Goal: Task Accomplishment & Management: Complete application form

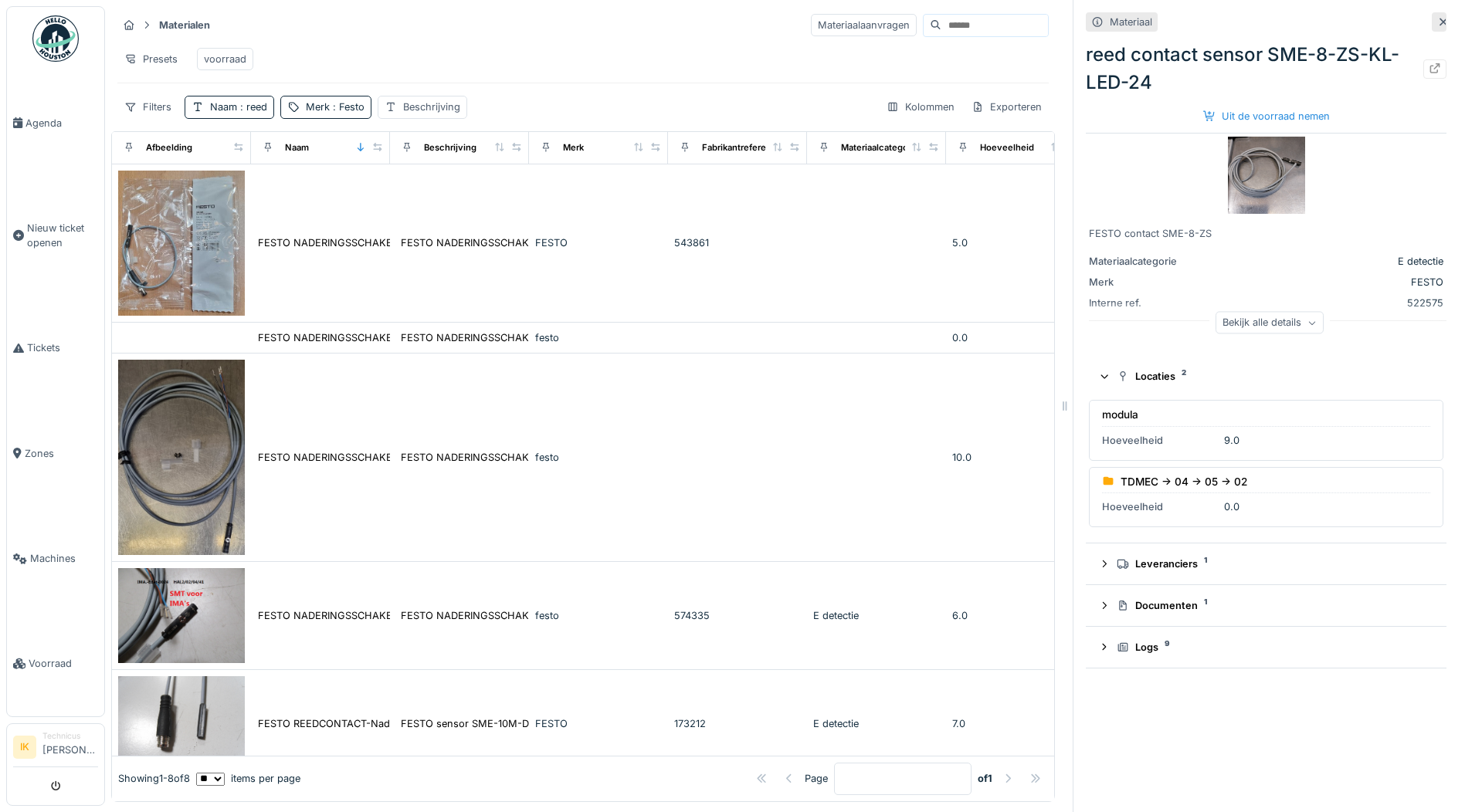
scroll to position [455, 0]
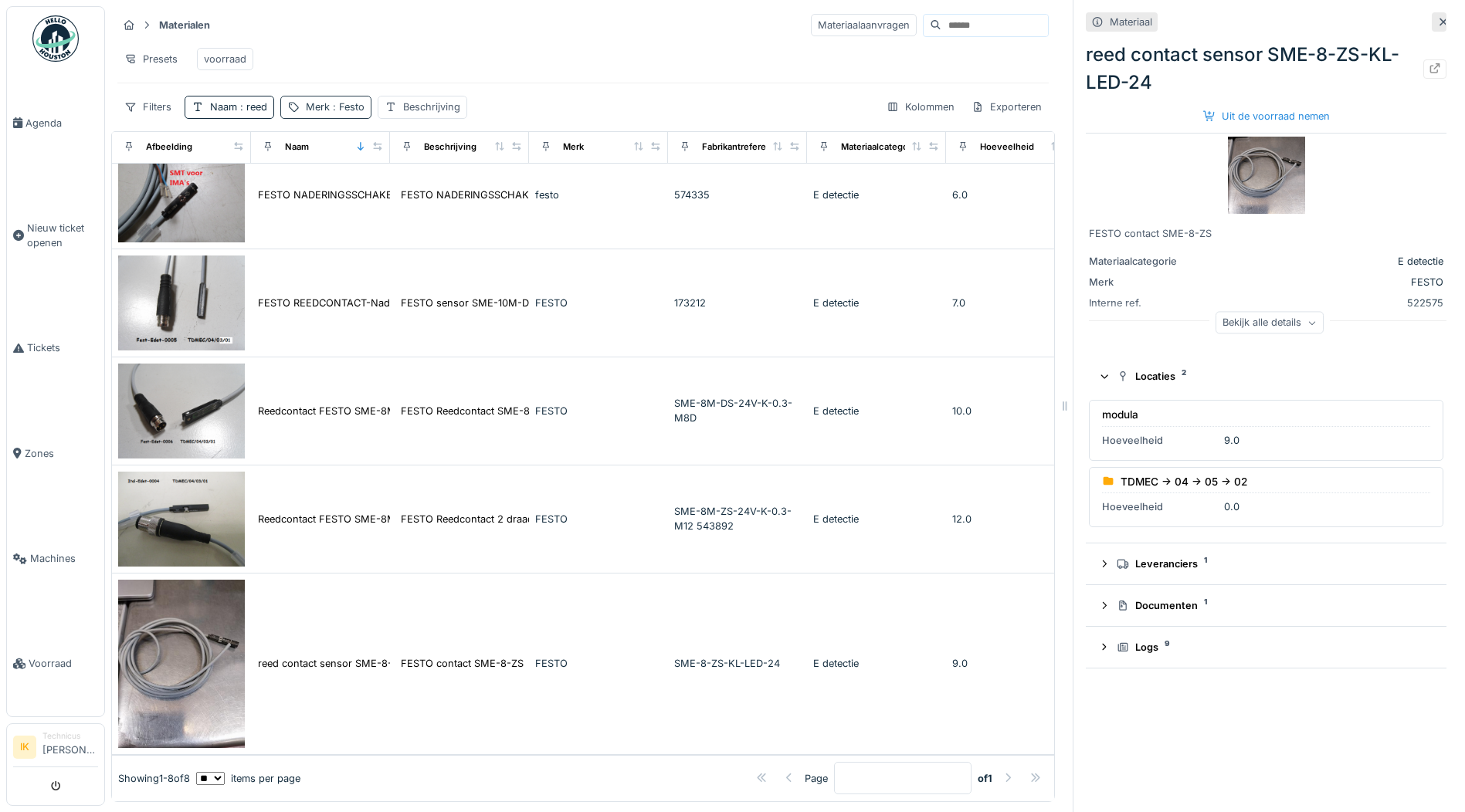
click at [341, 108] on span ": Festo" at bounding box center [347, 107] width 35 height 11
click at [311, 29] on div "Materialen Materiaalaanvragen Presets voorraad Filters Naam : reed Merk : Festo…" at bounding box center [583, 66] width 943 height 119
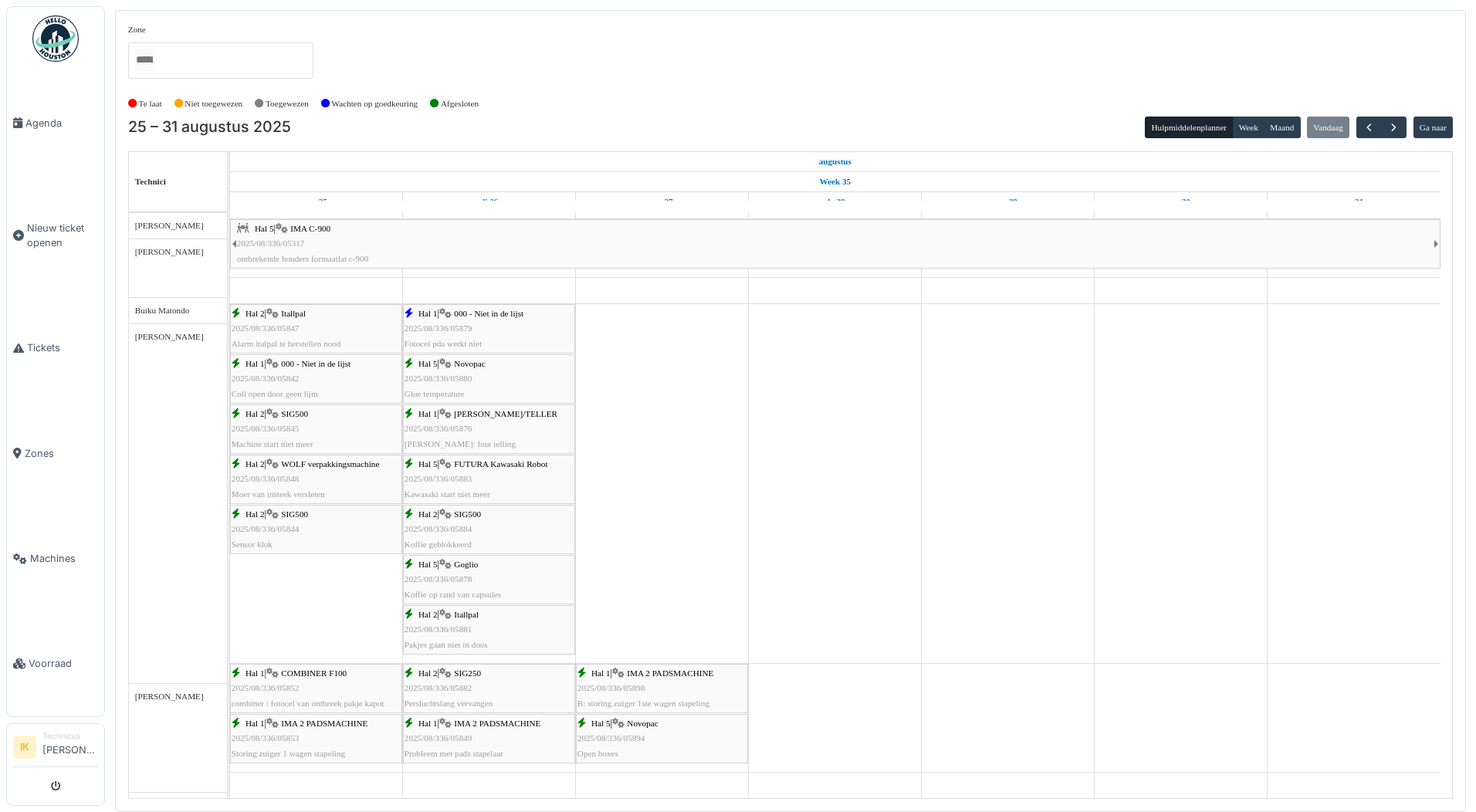
scroll to position [155, 0]
click at [37, 123] on span "Agenda" at bounding box center [61, 124] width 72 height 15
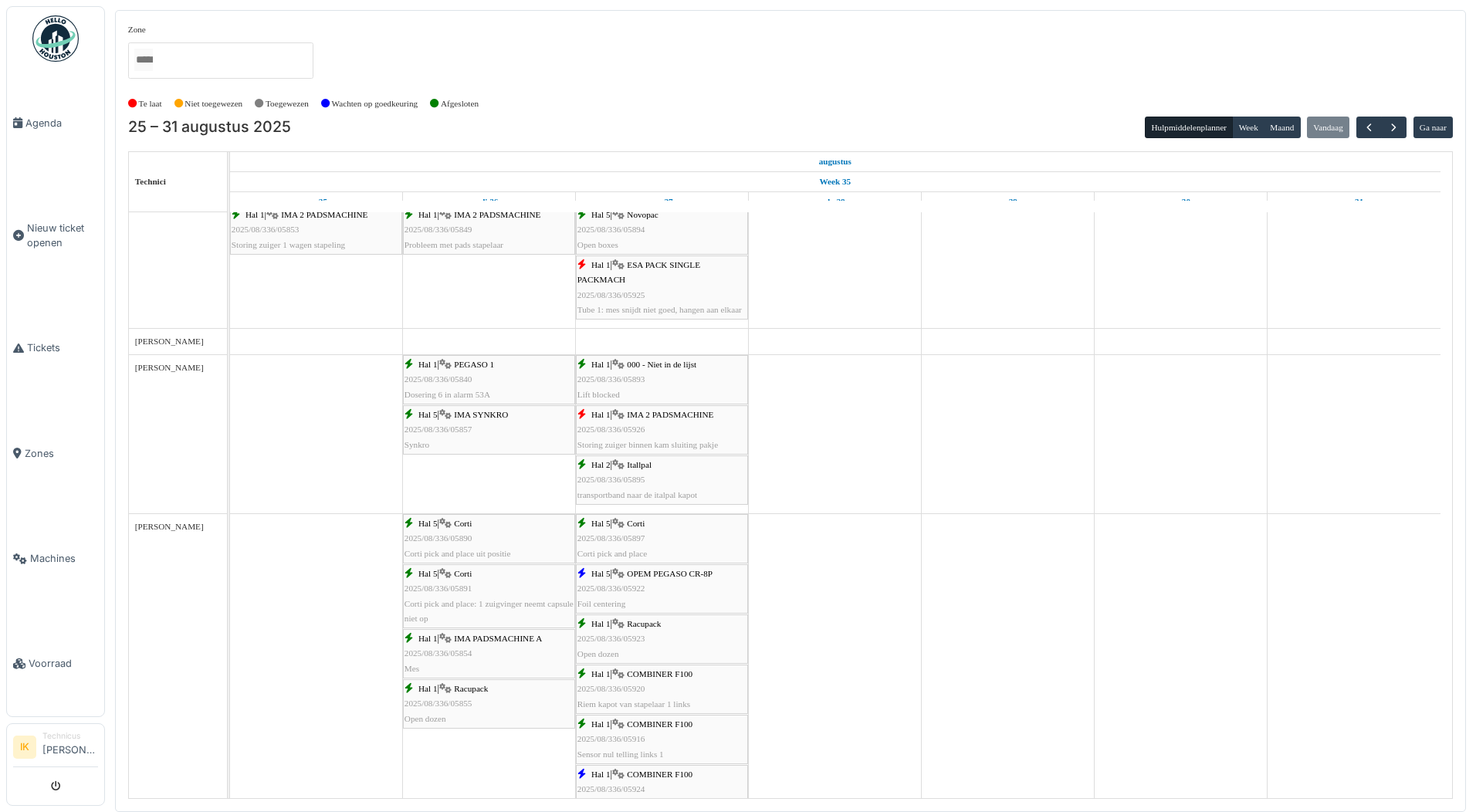
scroll to position [695, 0]
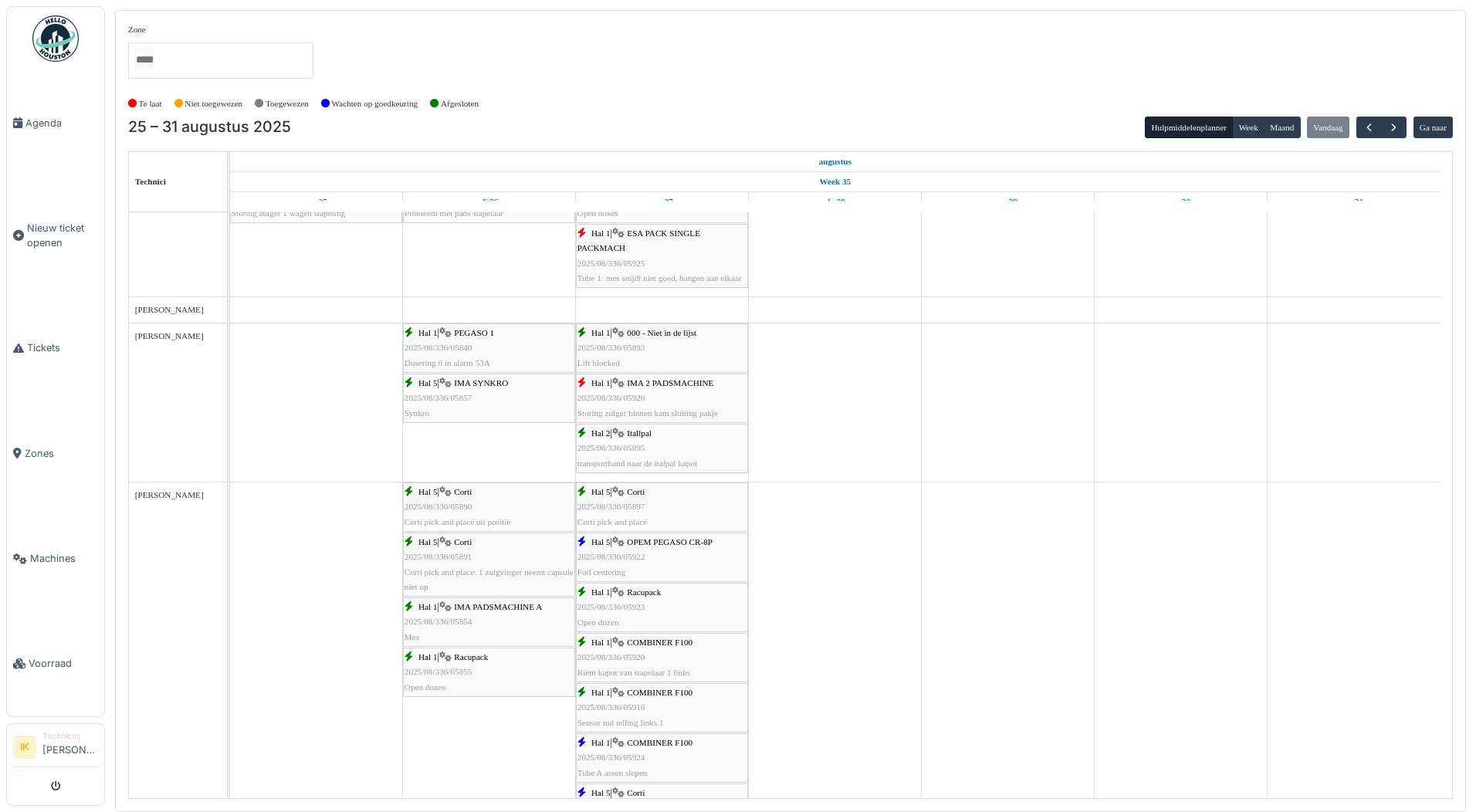
click at [650, 393] on div "Hal 1 | IMA 2 PADSMACHINE 2025/08/336/05926 Storing zuiger binnen kam sluiting …" at bounding box center [662, 398] width 170 height 45
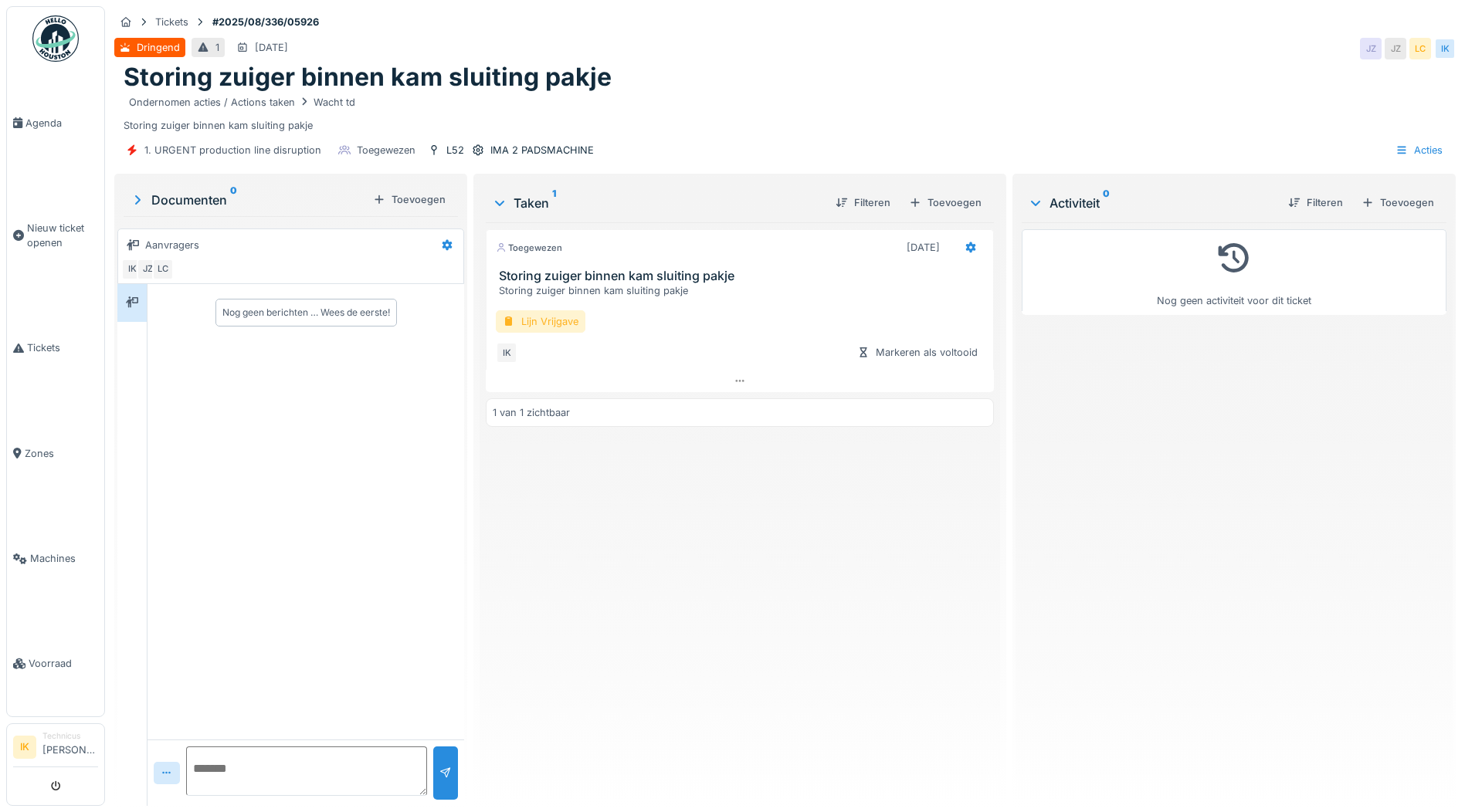
click at [539, 318] on div "Lijn Vrijgave" at bounding box center [540, 321] width 90 height 22
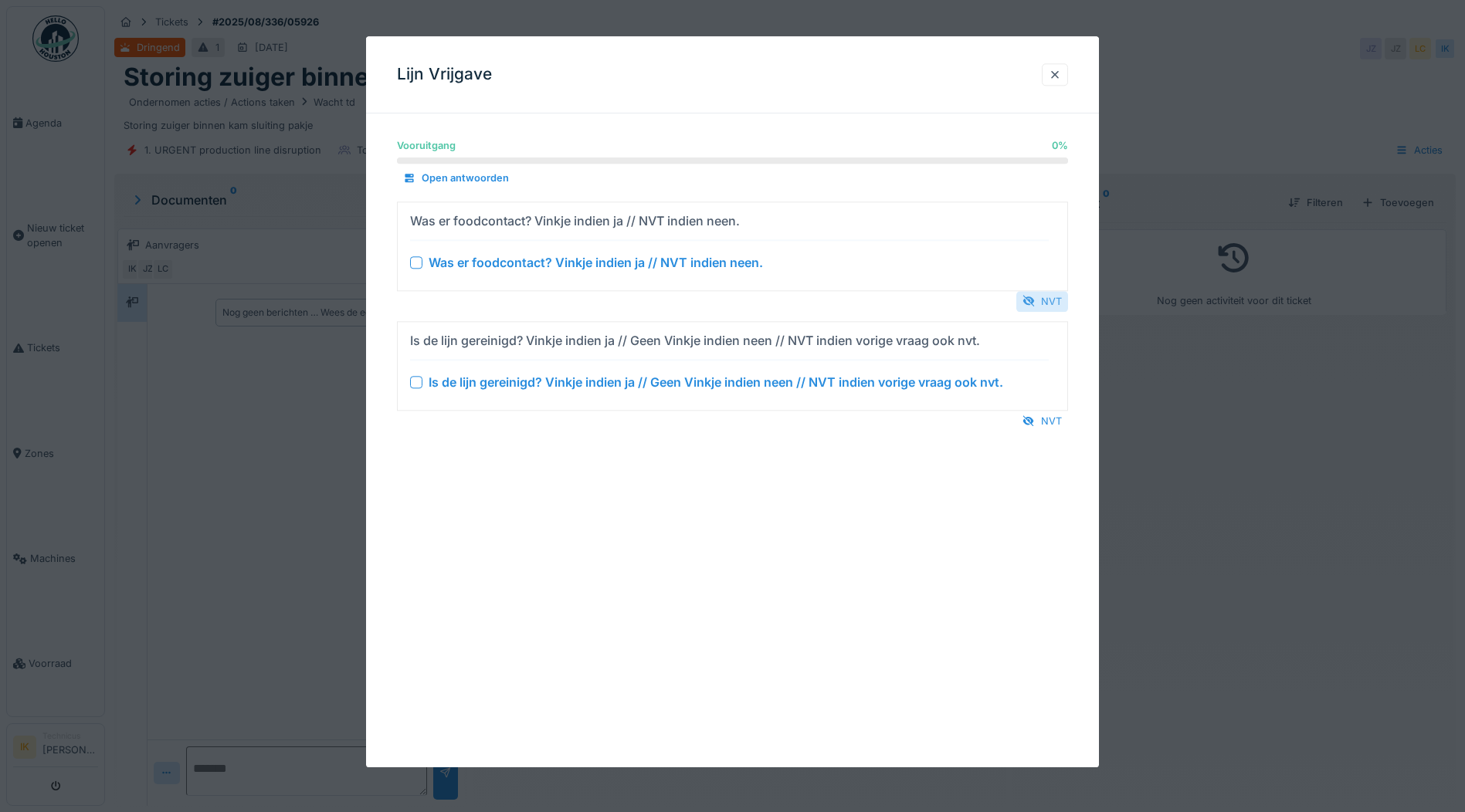
click at [1035, 294] on div at bounding box center [1028, 302] width 12 height 15
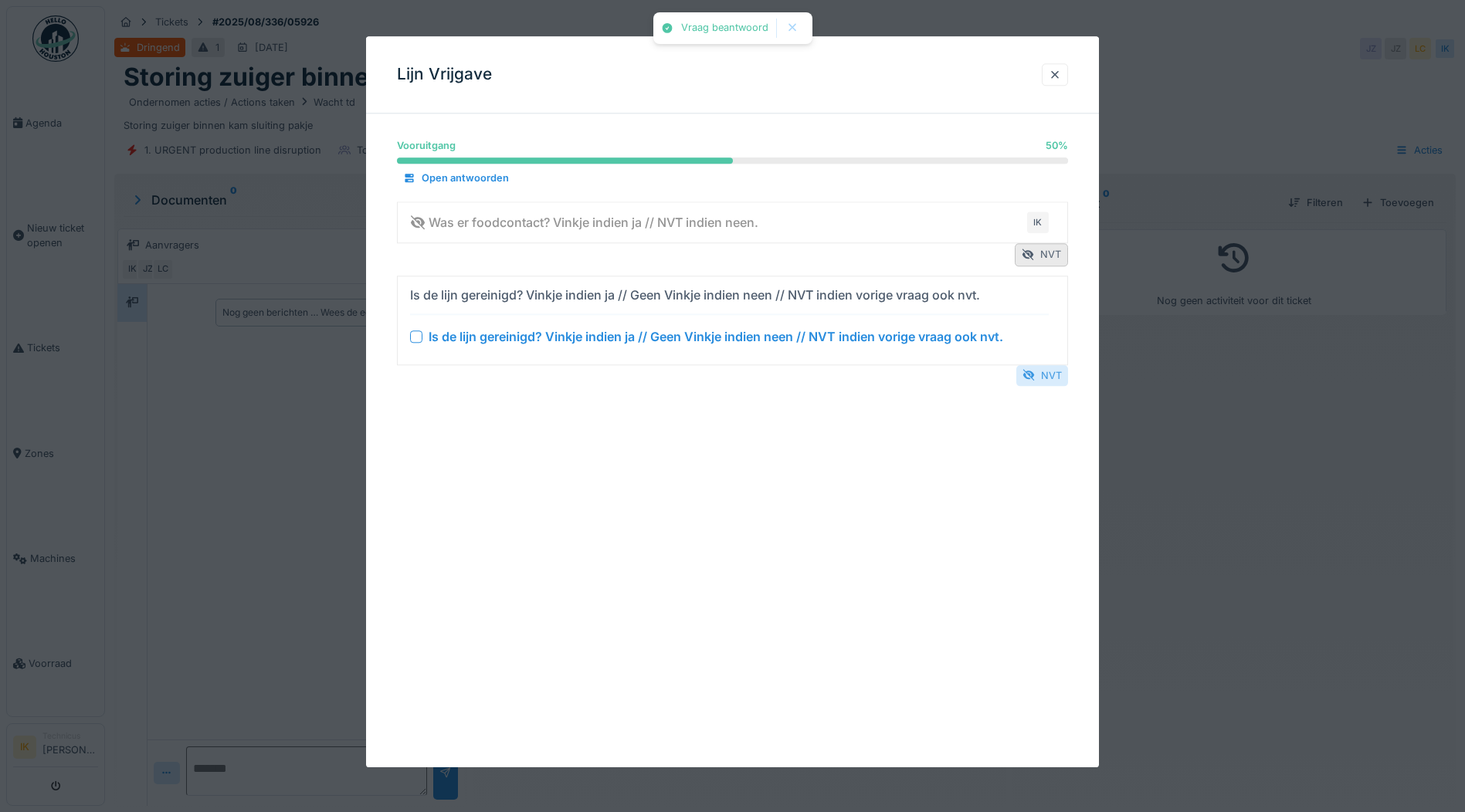
click at [1035, 376] on div at bounding box center [1028, 376] width 12 height 15
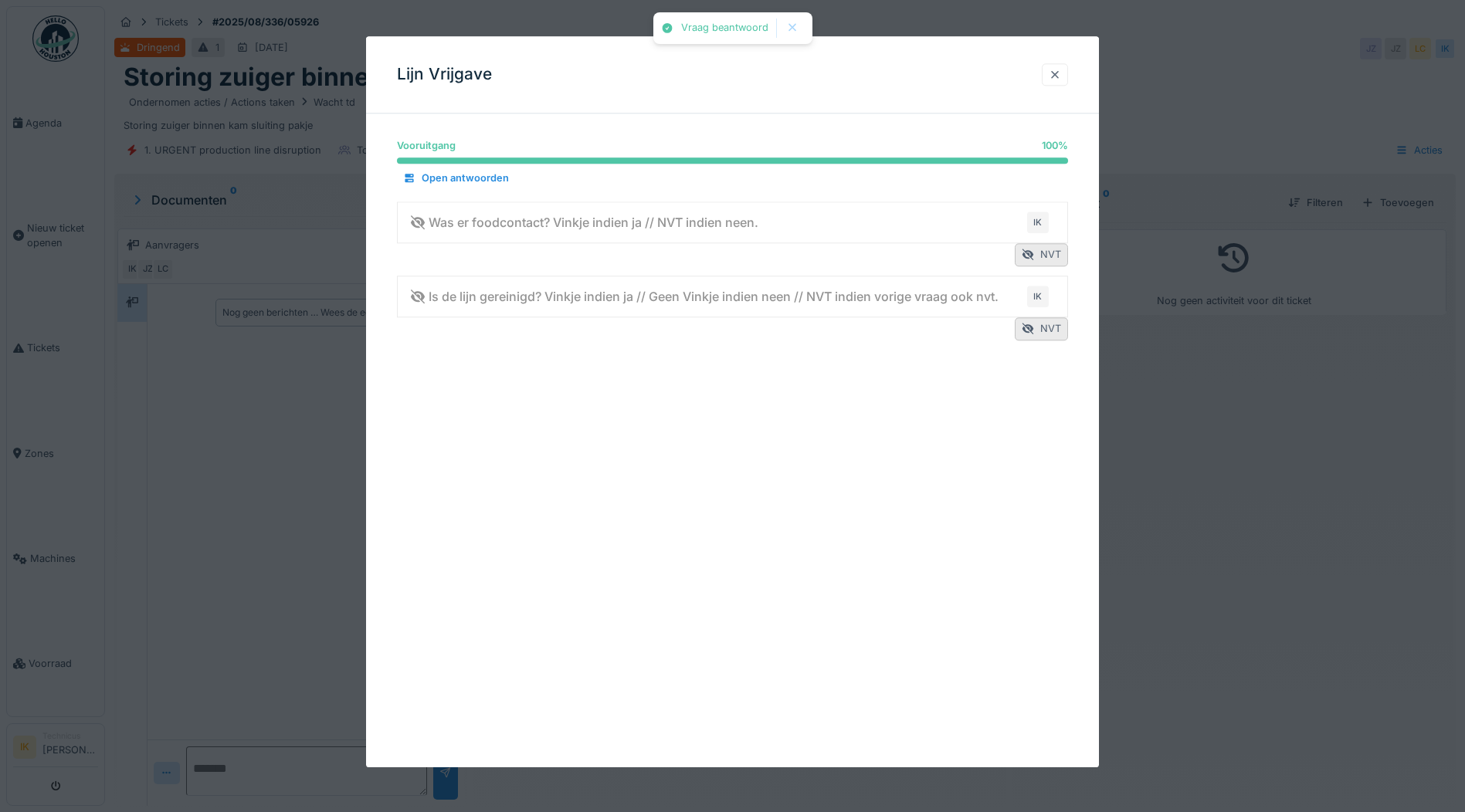
click at [1060, 75] on div at bounding box center [1055, 75] width 12 height 15
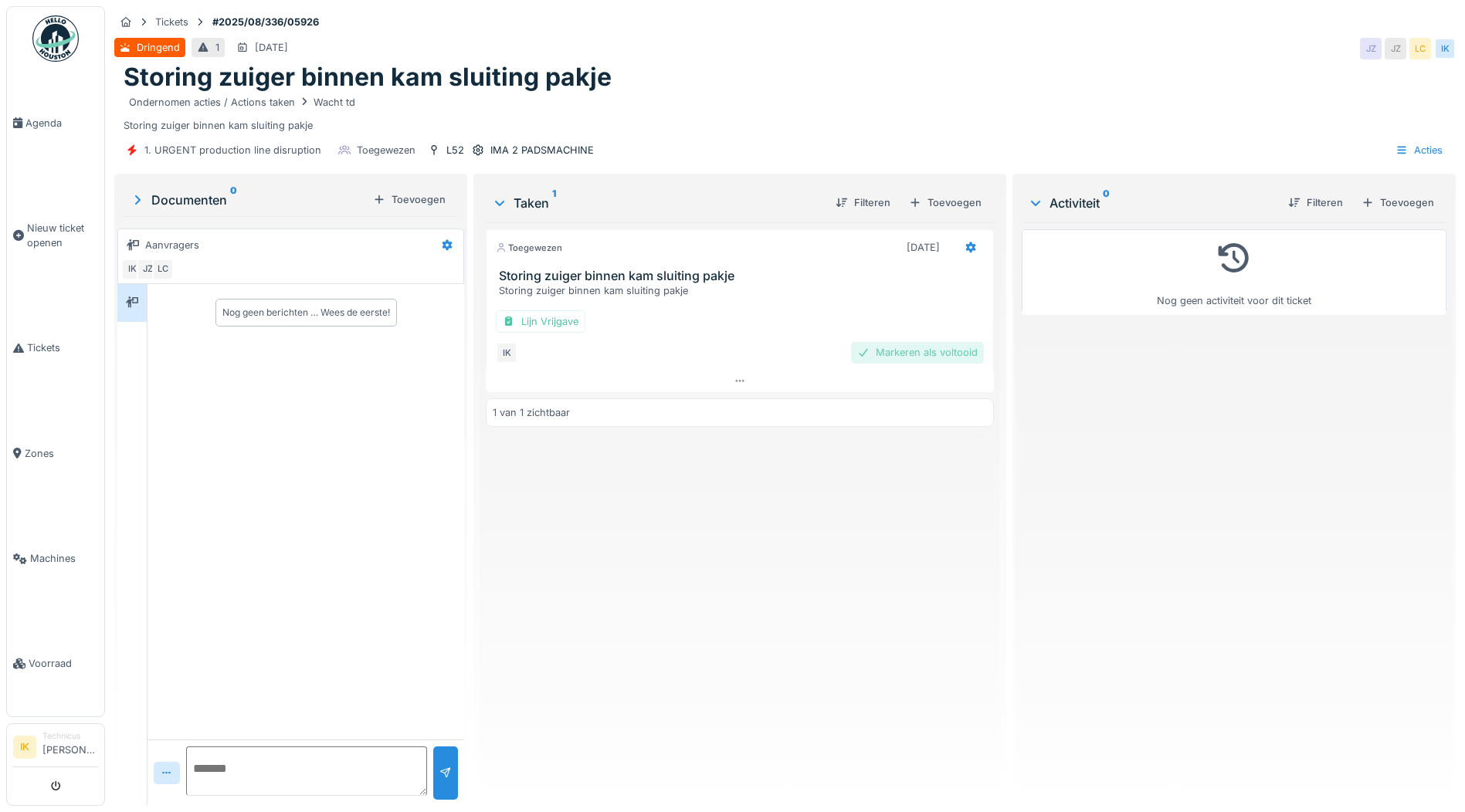
click at [907, 354] on div "Markeren als voltooid" at bounding box center [917, 352] width 133 height 21
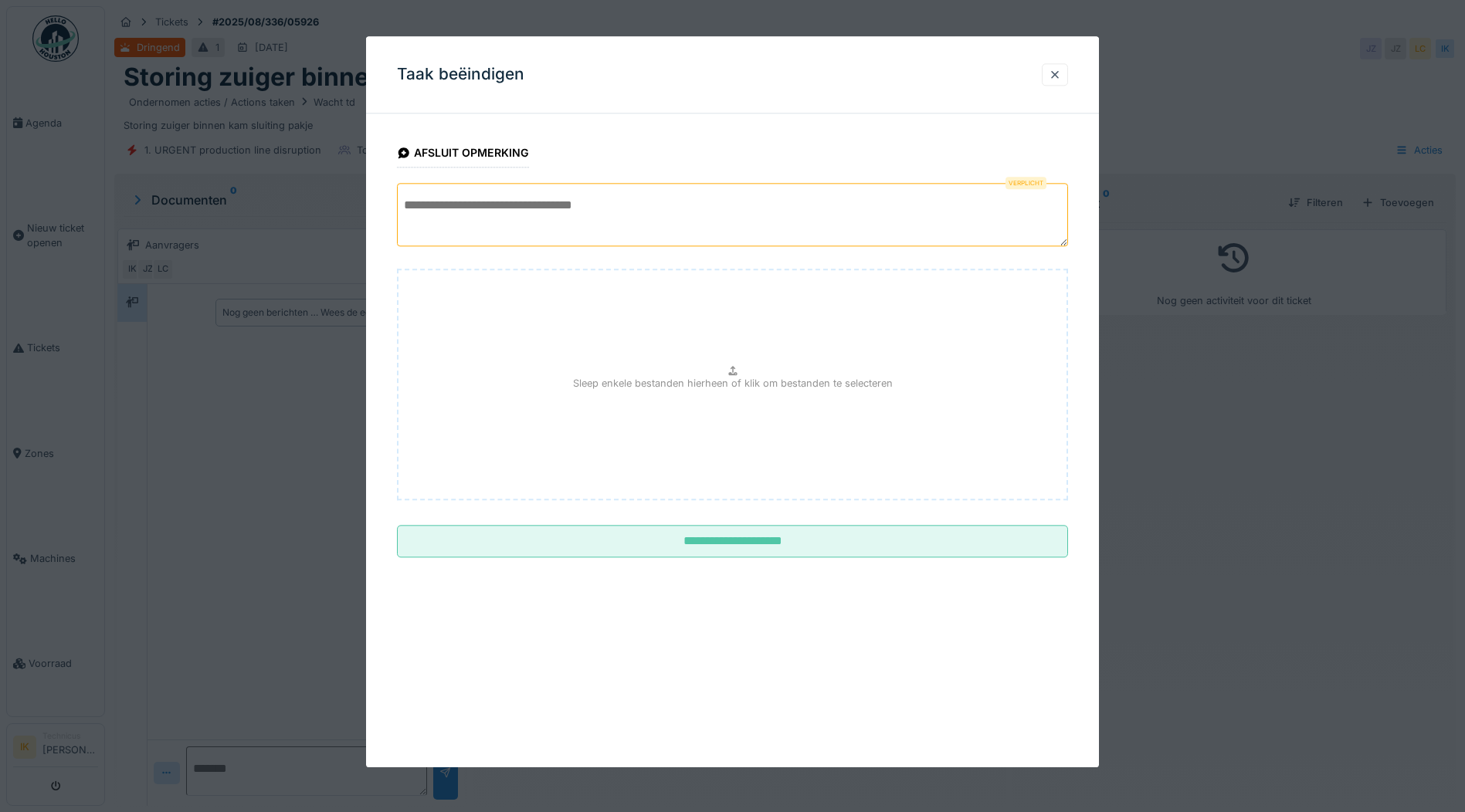
click at [499, 200] on textarea at bounding box center [732, 214] width 671 height 64
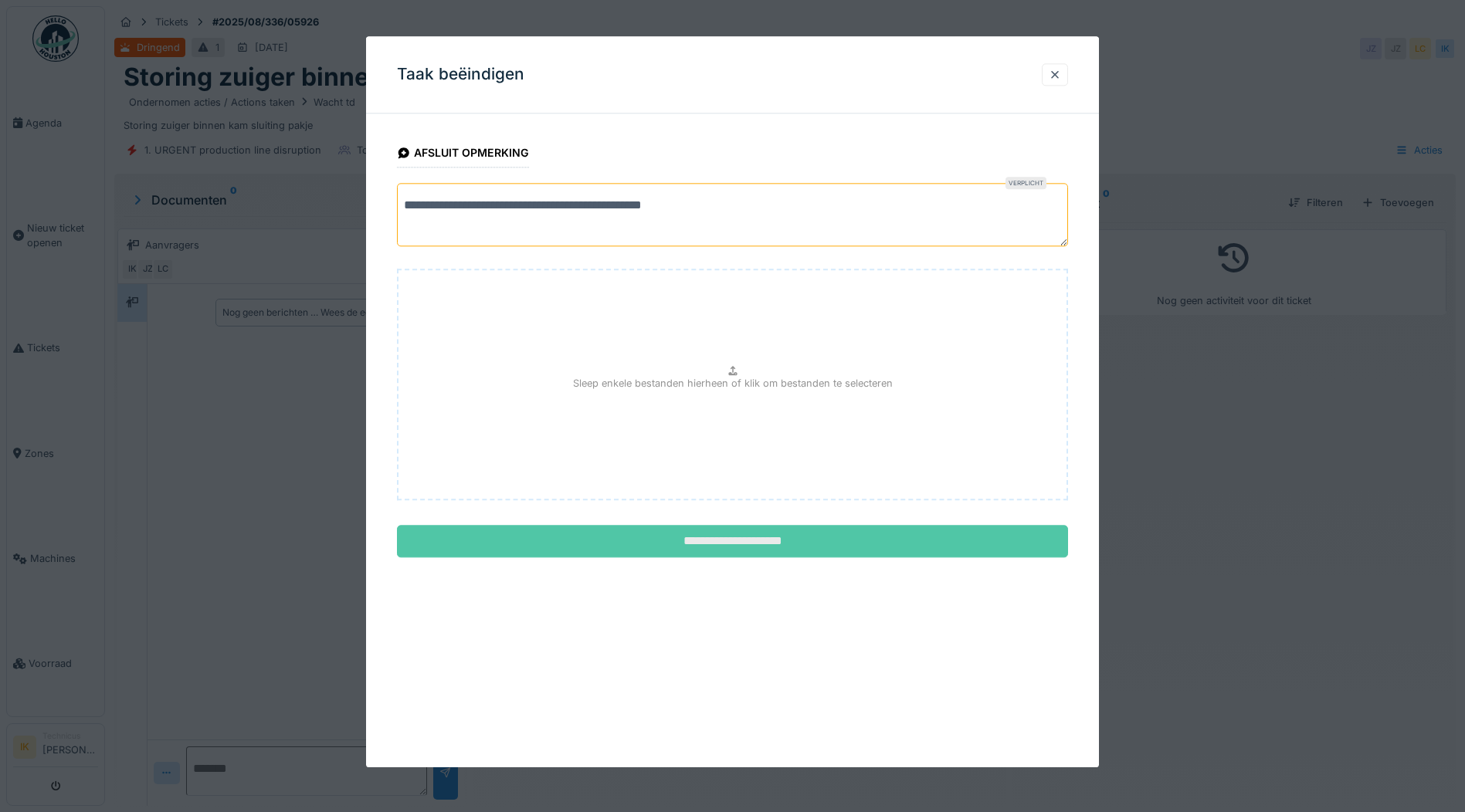
type textarea "**********"
click at [763, 538] on input "**********" at bounding box center [732, 541] width 671 height 33
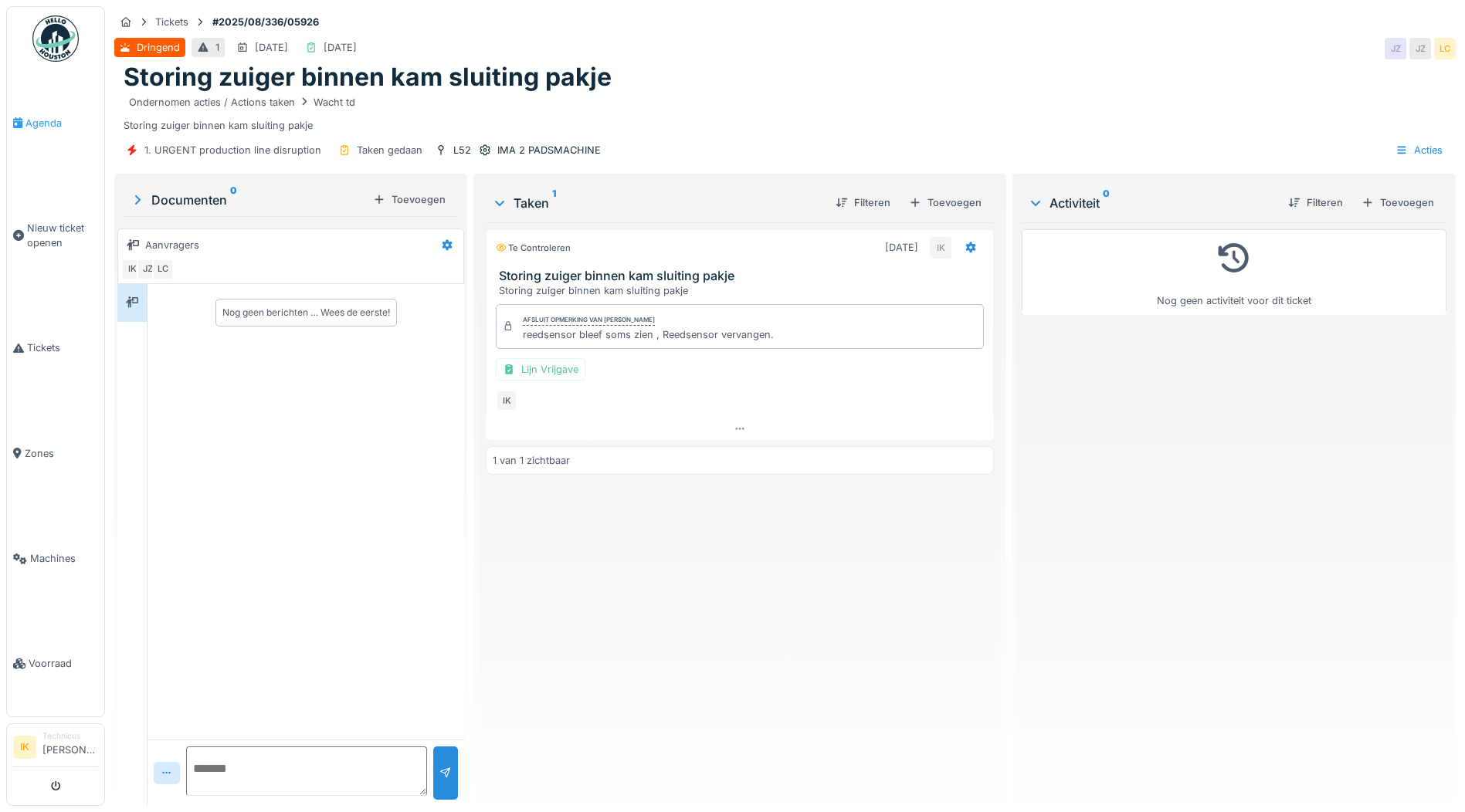
click at [37, 120] on span "Agenda" at bounding box center [61, 124] width 72 height 15
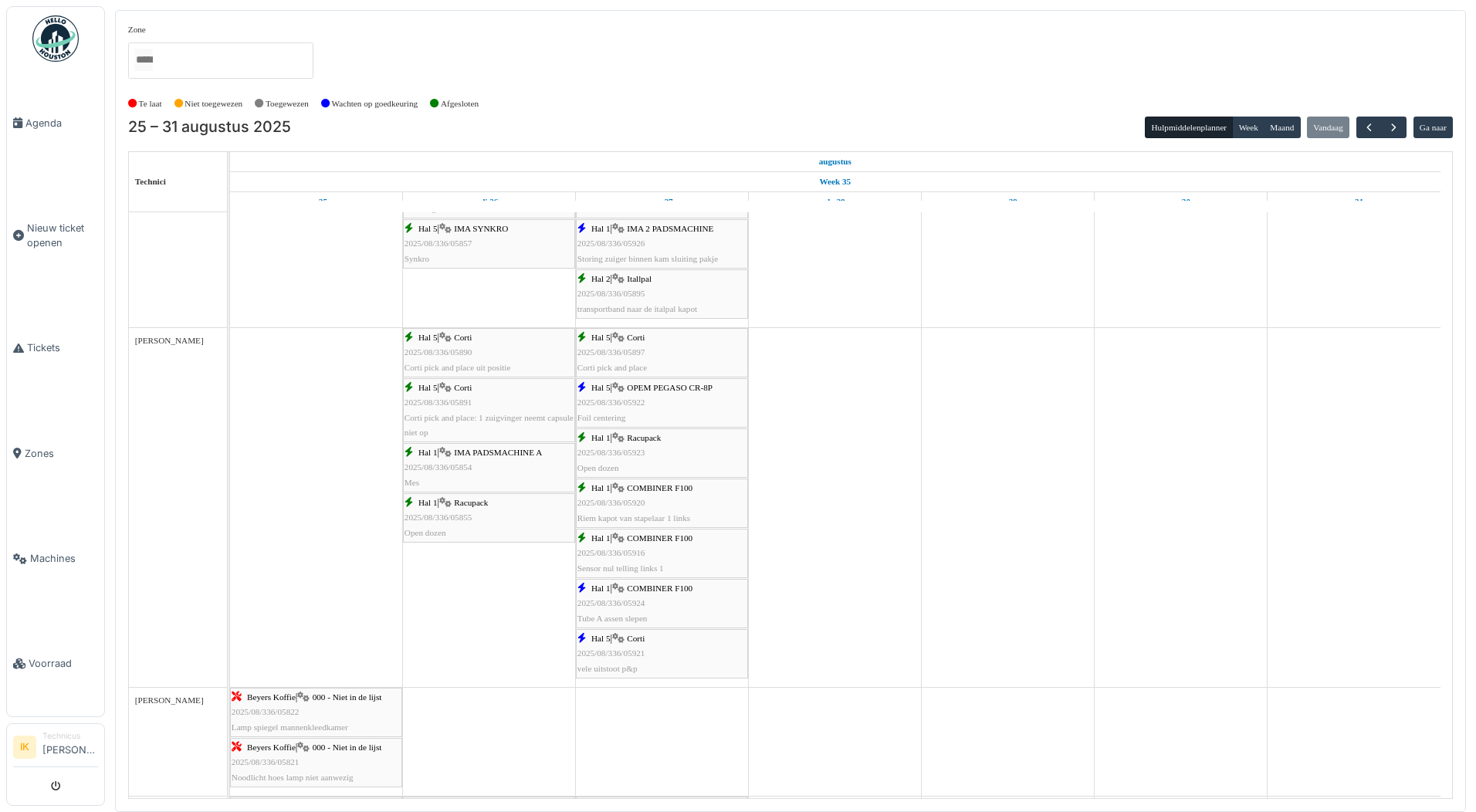
scroll to position [902, 0]
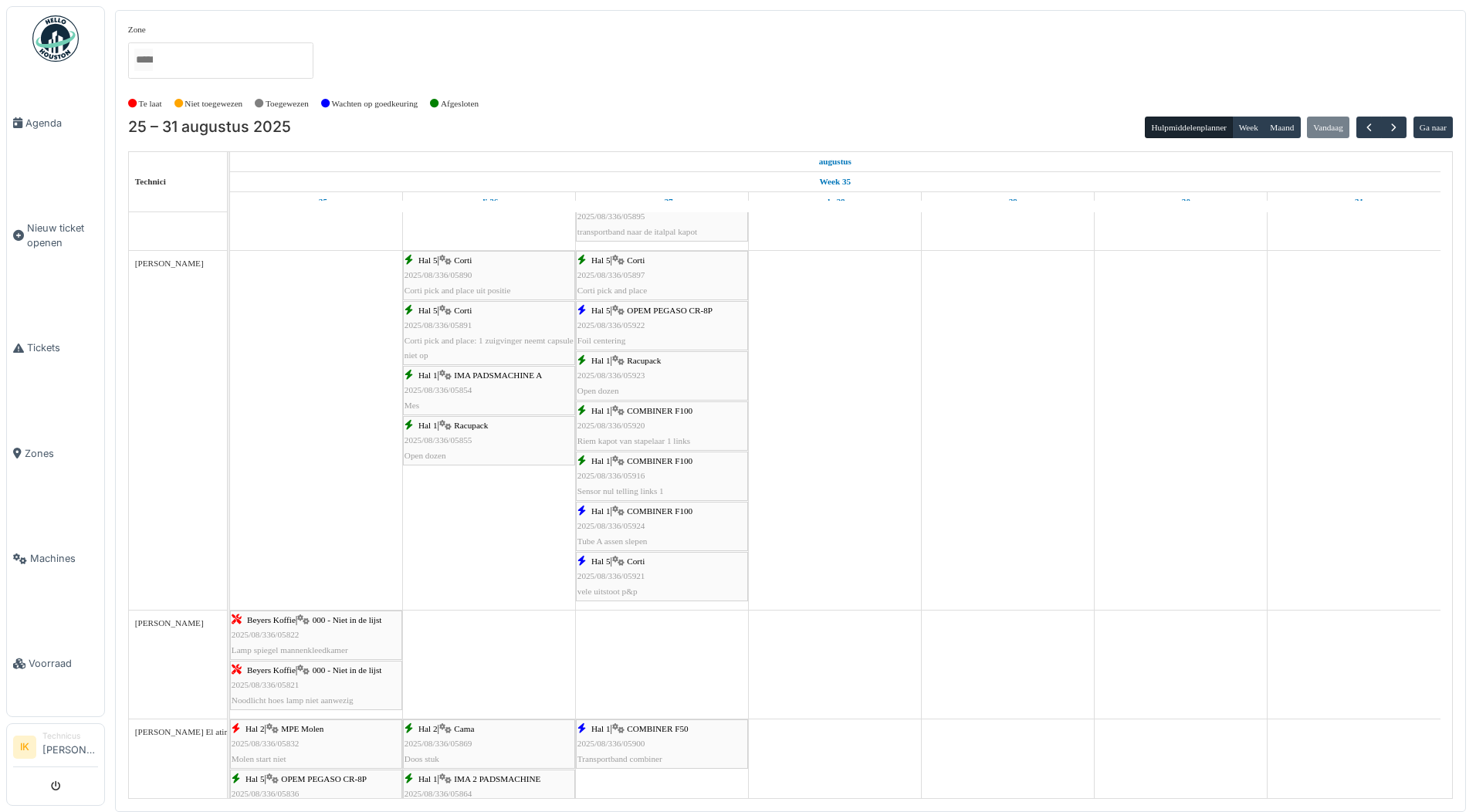
click at [636, 327] on span "2025/08/336/05922" at bounding box center [612, 325] width 68 height 9
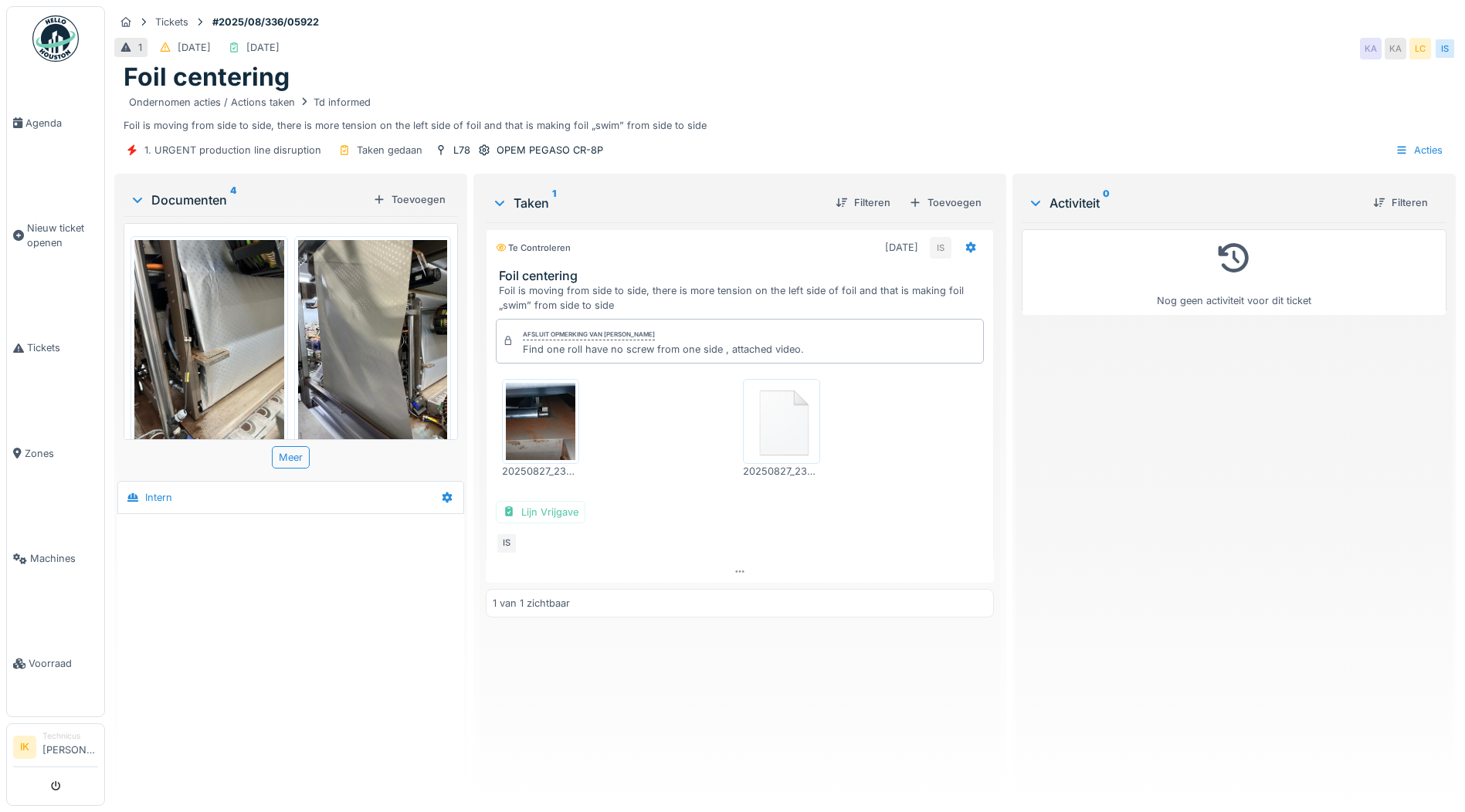
click at [536, 421] on img at bounding box center [540, 421] width 69 height 77
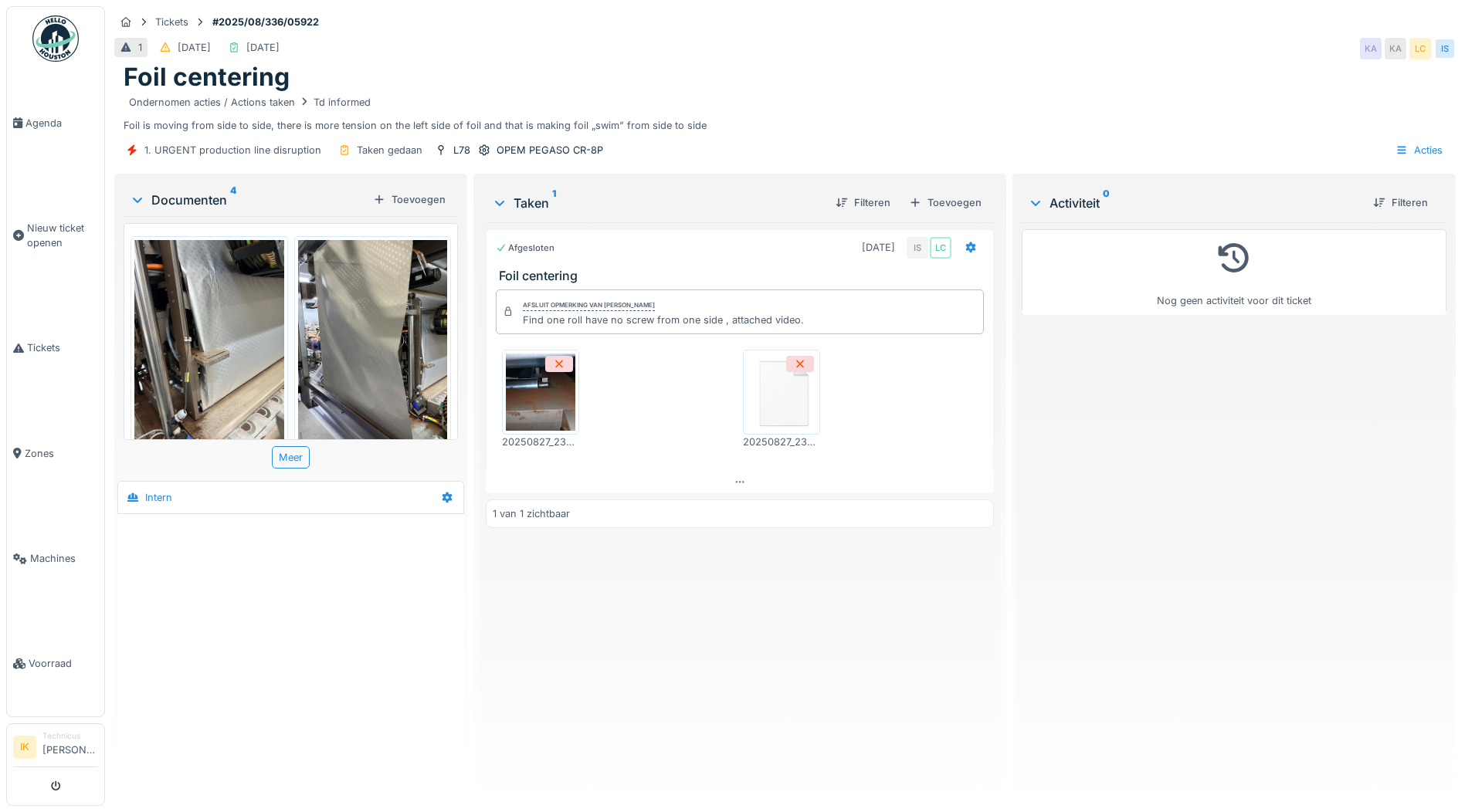
click at [772, 391] on img at bounding box center [781, 392] width 69 height 77
click at [689, 585] on div "Afgesloten 27-8-2025 IS LC Foil centering Afsluit opmerking van Ismail Sewilam …" at bounding box center [740, 508] width 508 height 571
click at [36, 121] on span "Agenda" at bounding box center [61, 124] width 72 height 15
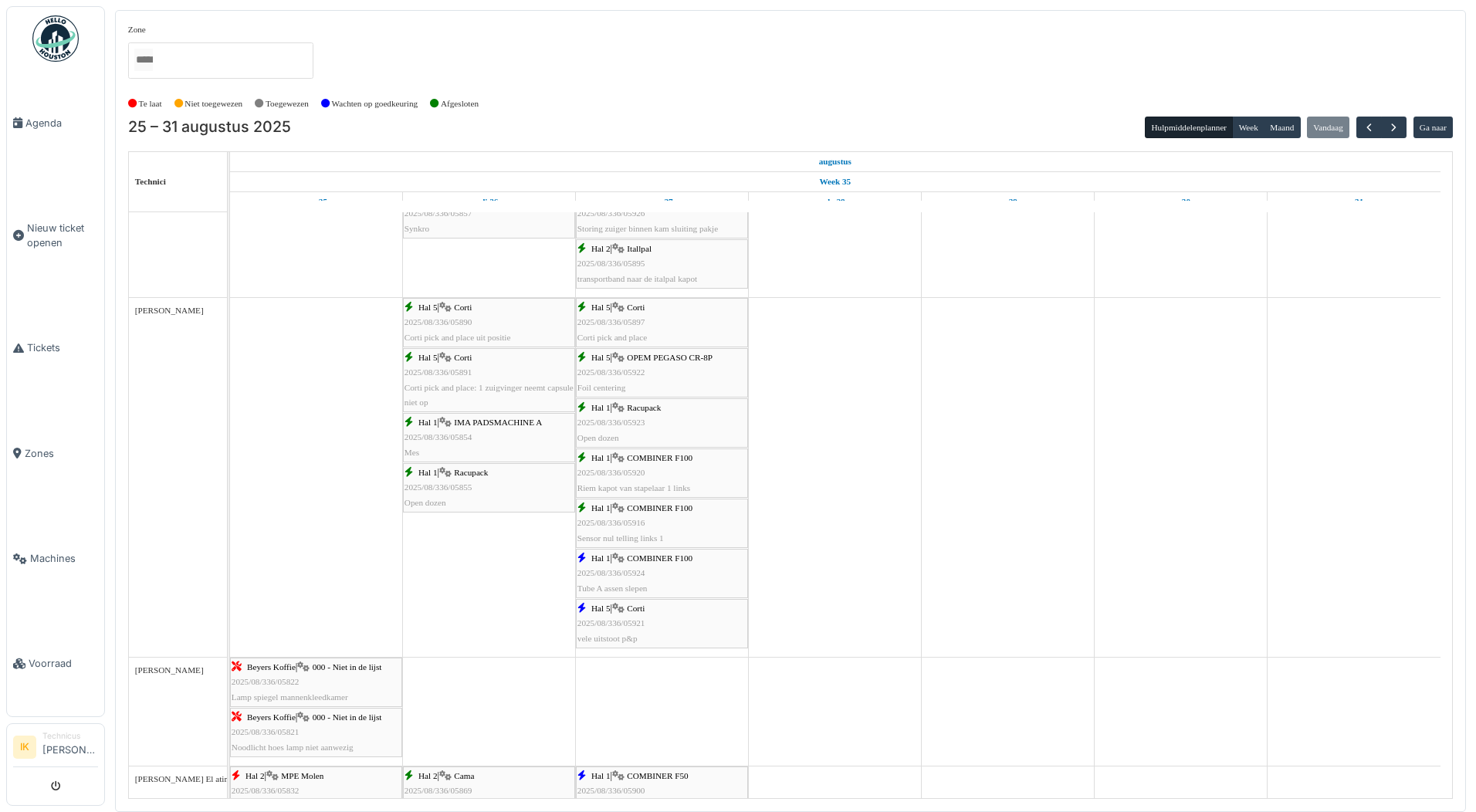
scroll to position [926, 0]
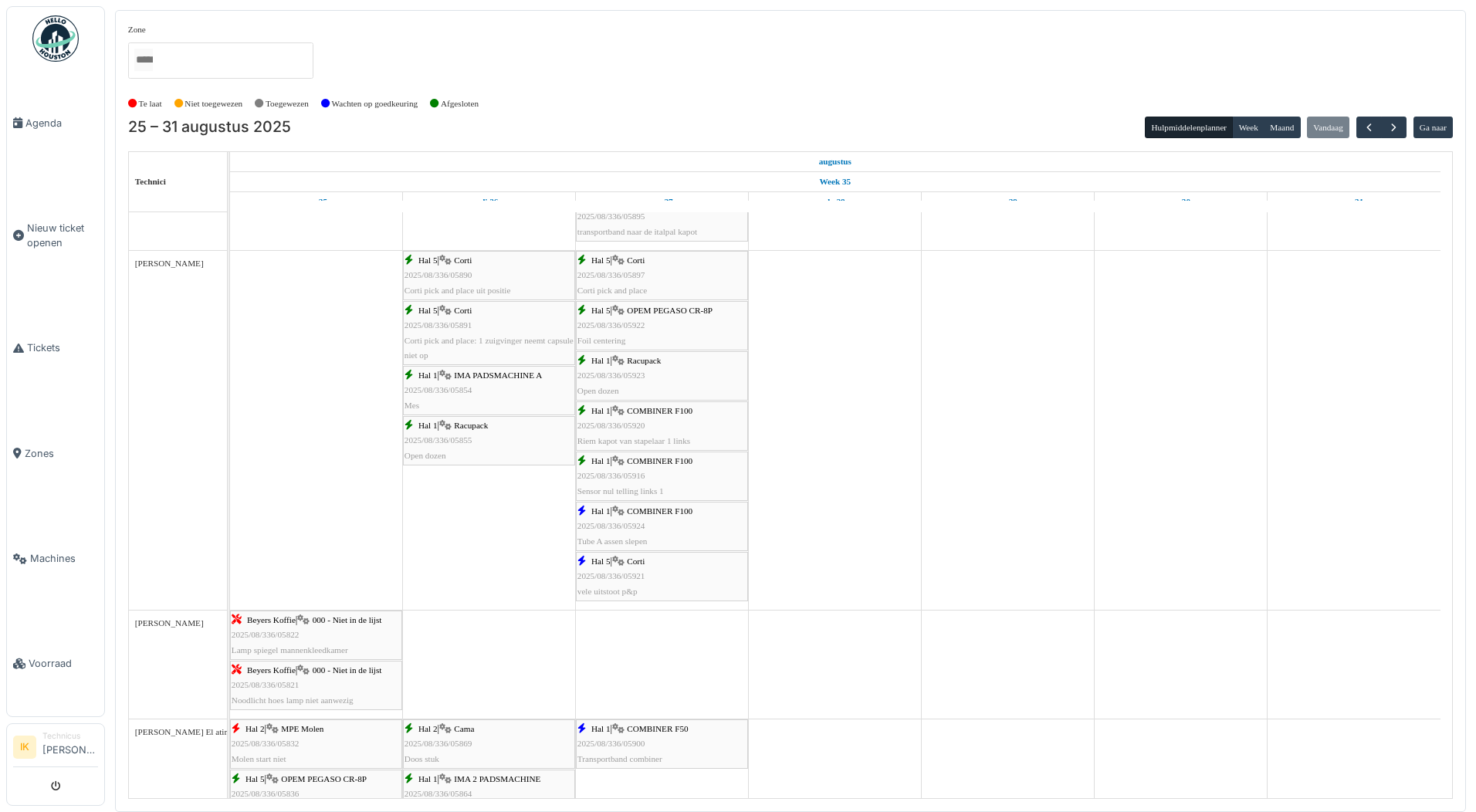
click at [644, 310] on span "OPEM PEGASO CR-8P" at bounding box center [670, 310] width 86 height 9
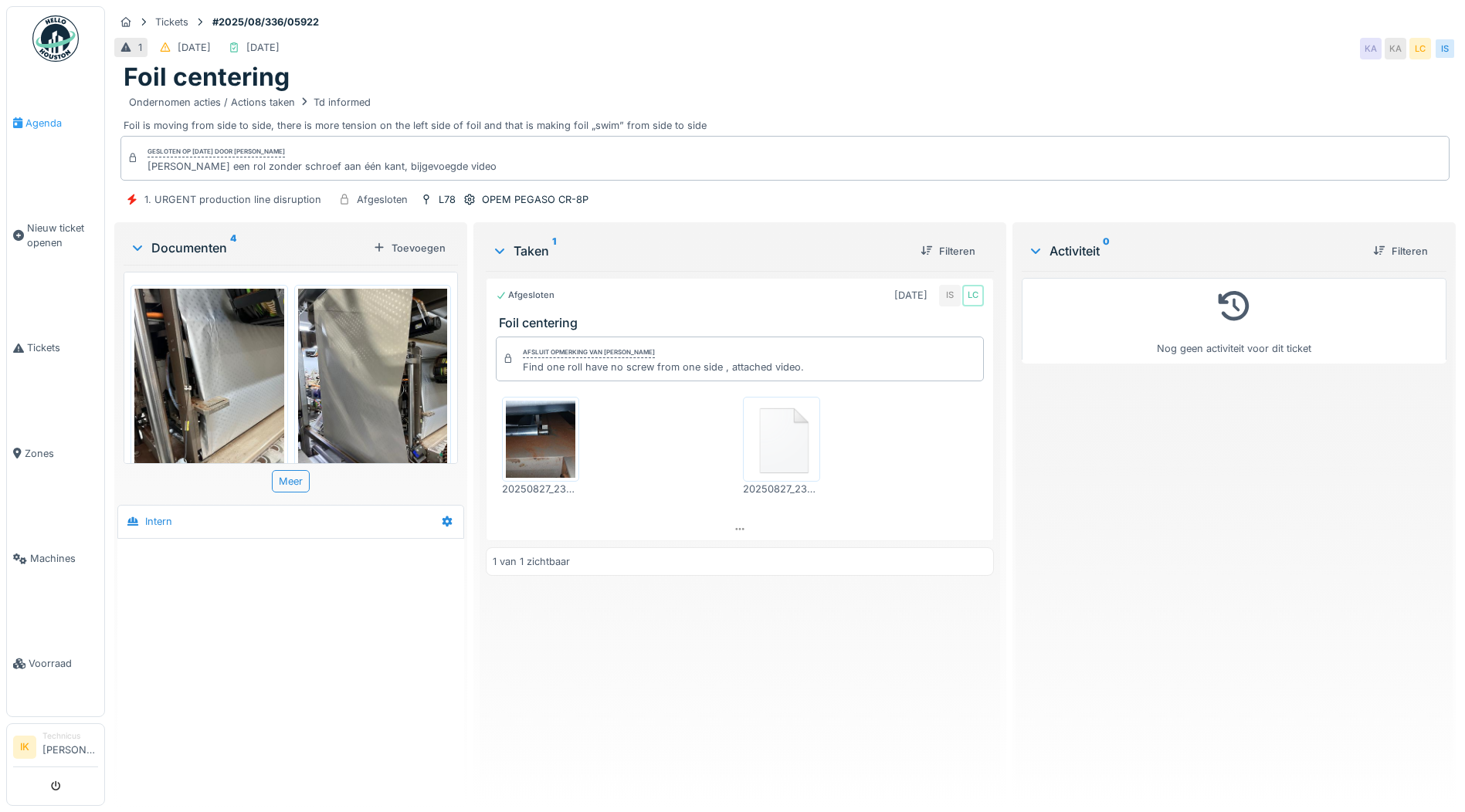
click at [37, 119] on span "Agenda" at bounding box center [61, 124] width 72 height 15
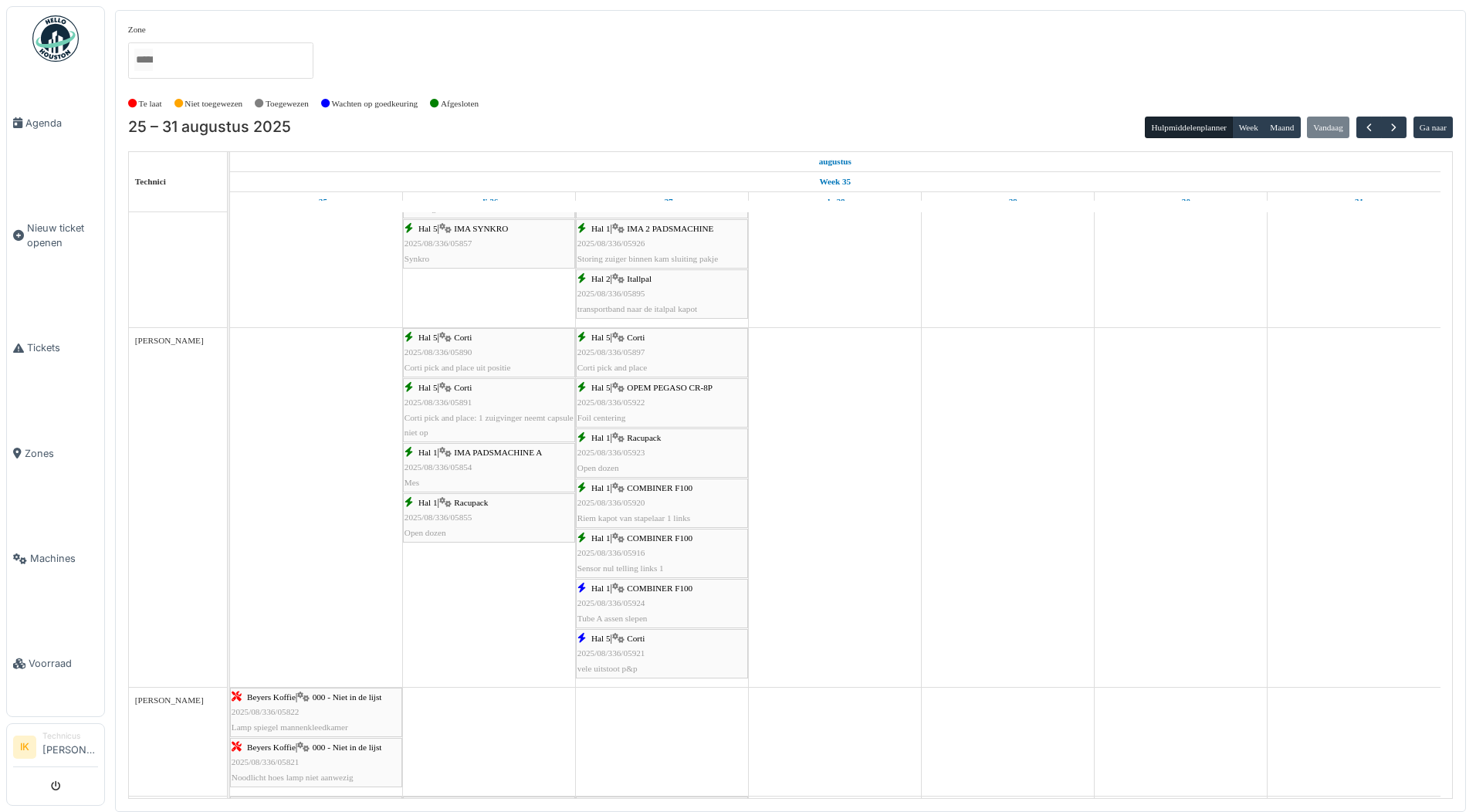
click at [640, 609] on div "Hal 1 | COMBINER F100 2025/08/336/05924 Tube A assen slepen" at bounding box center [662, 604] width 170 height 45
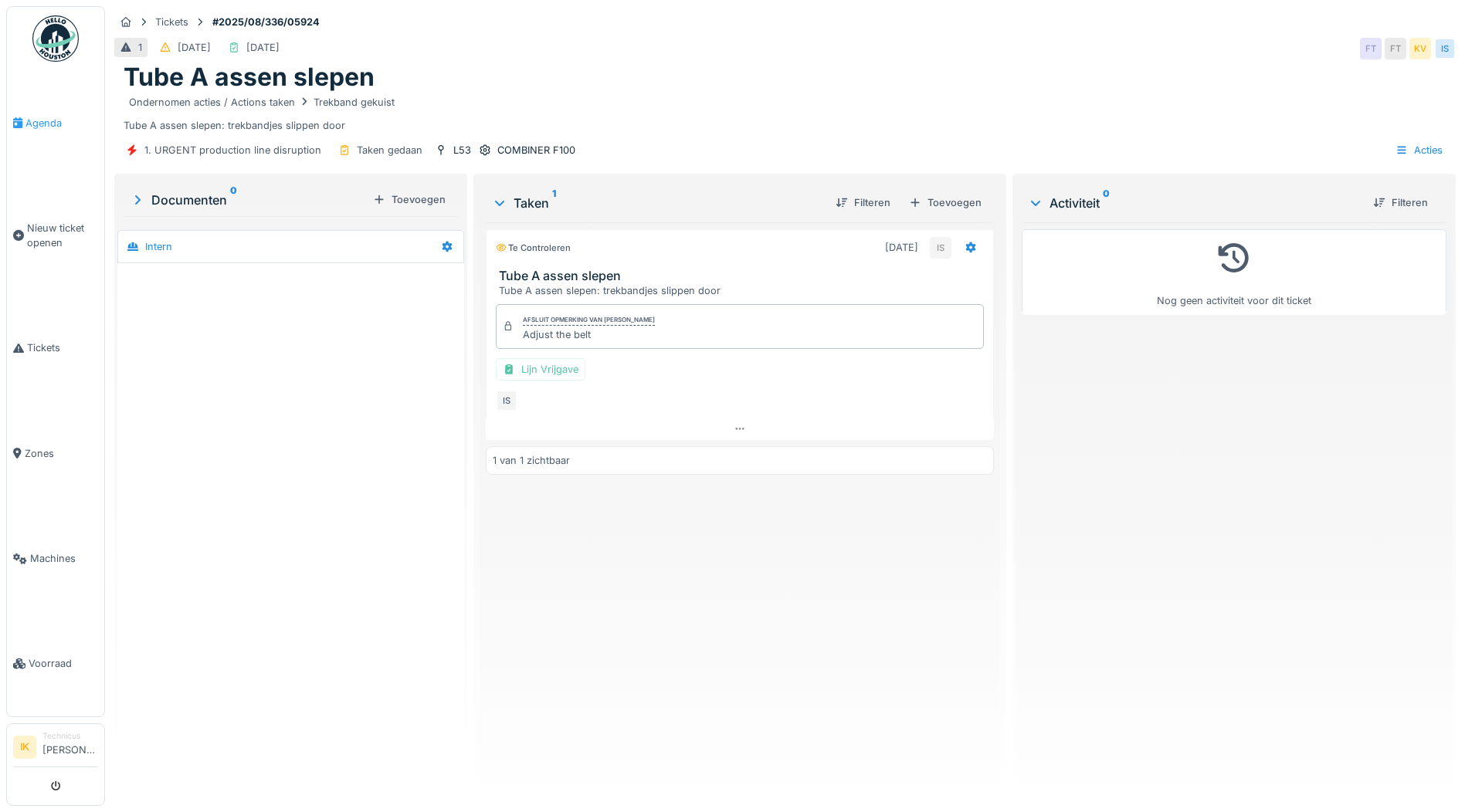
click at [34, 118] on span "Agenda" at bounding box center [61, 124] width 72 height 15
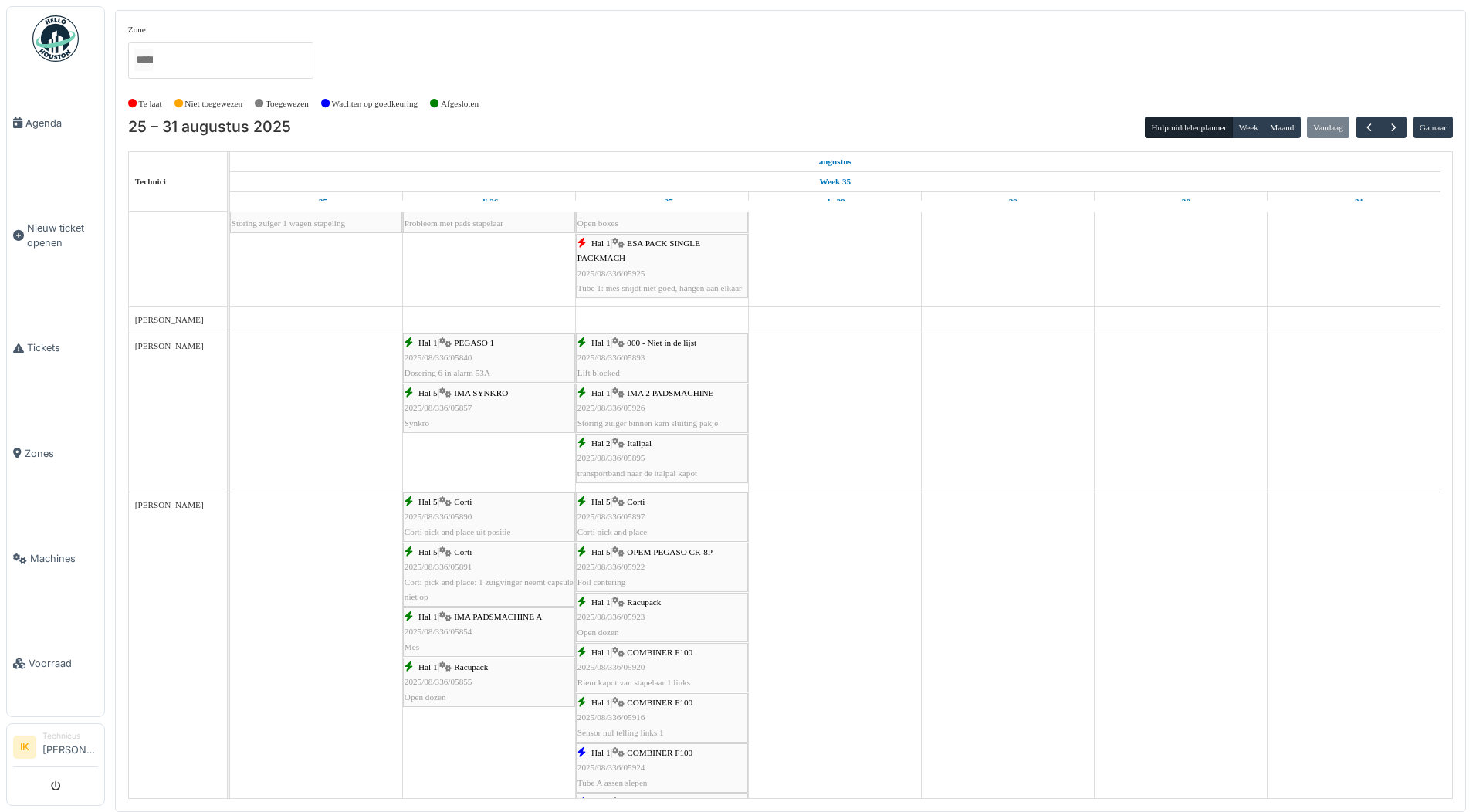
scroll to position [849, 0]
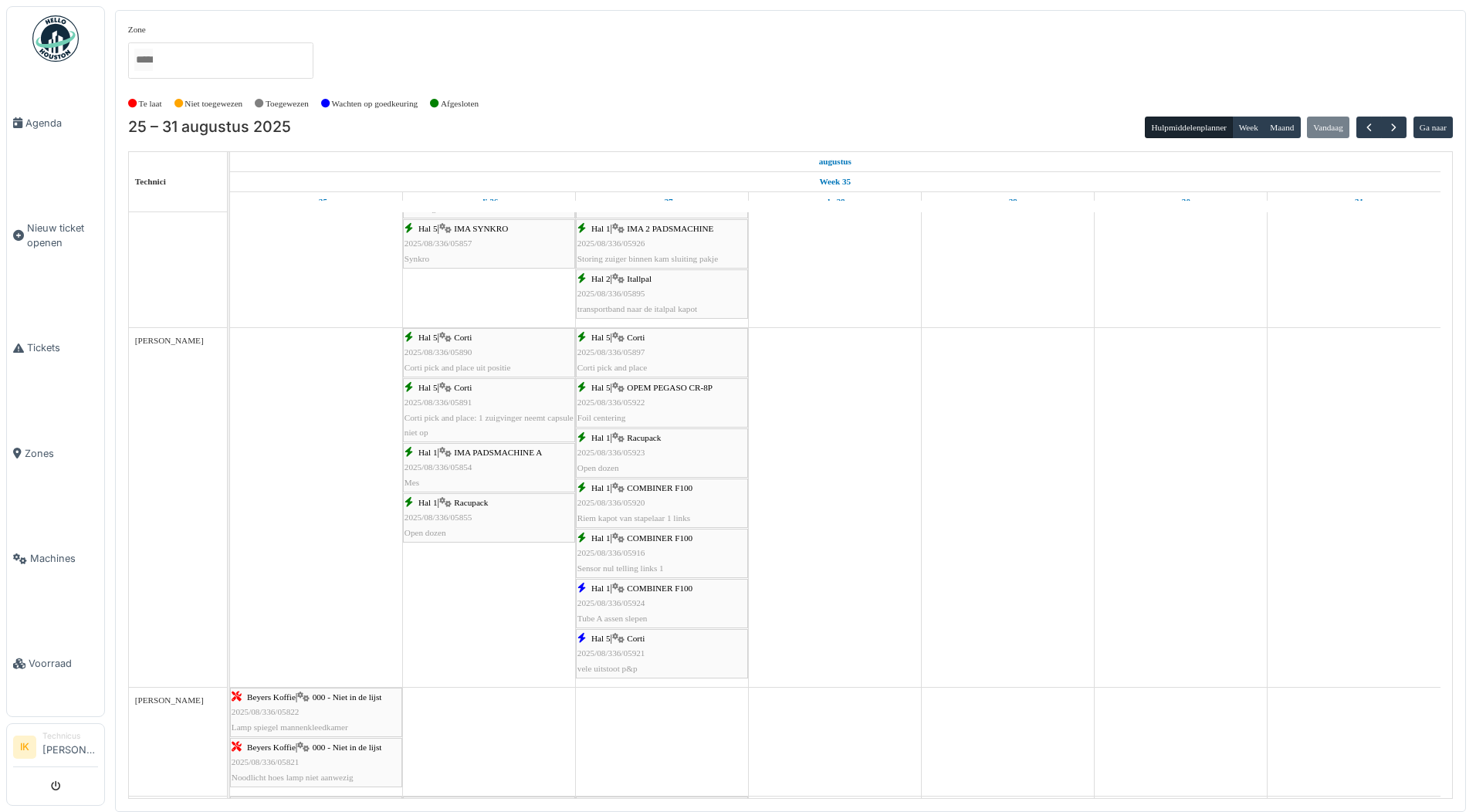
click at [639, 655] on span "2025/08/336/05921" at bounding box center [612, 653] width 68 height 9
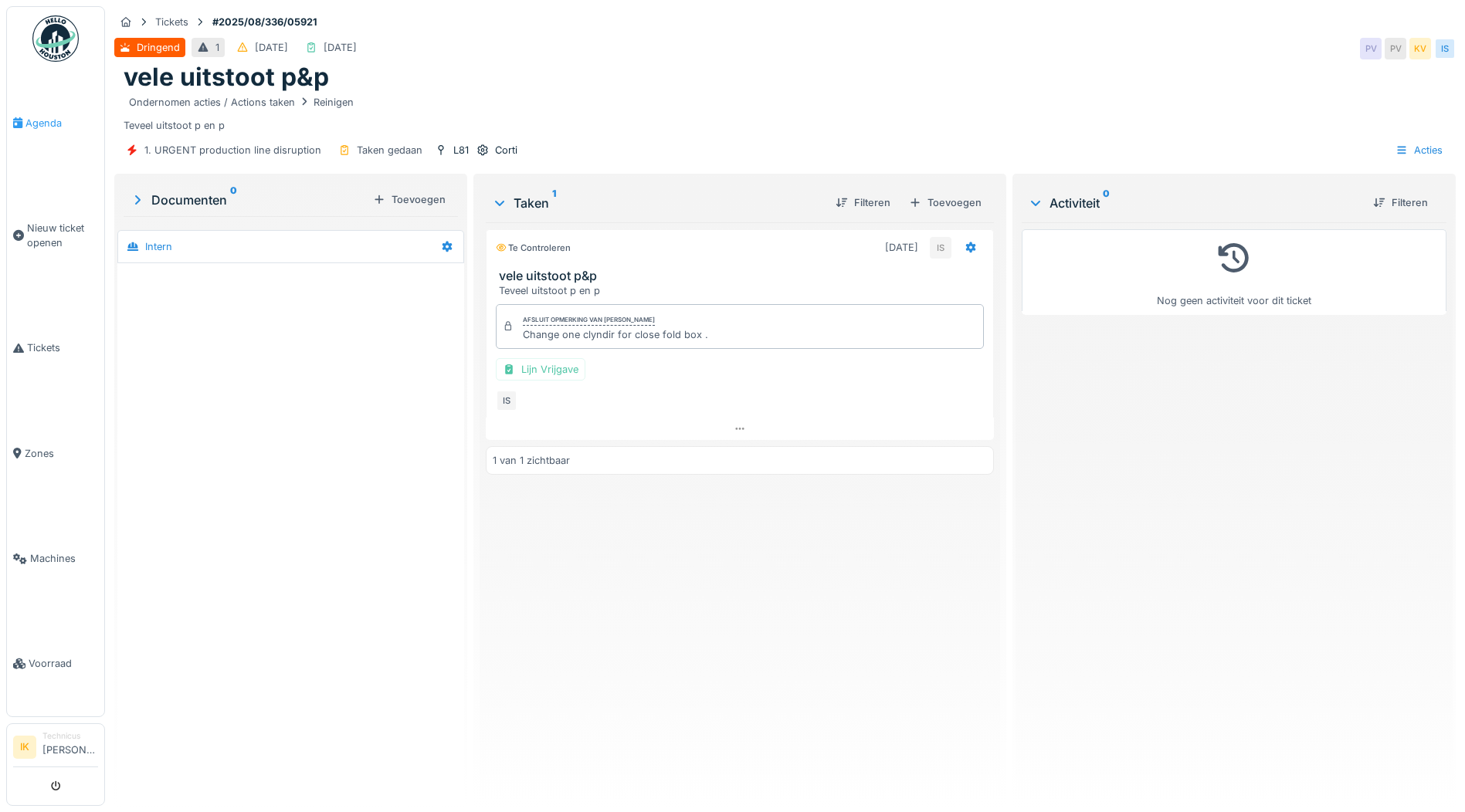
click at [46, 123] on span "Agenda" at bounding box center [61, 124] width 72 height 15
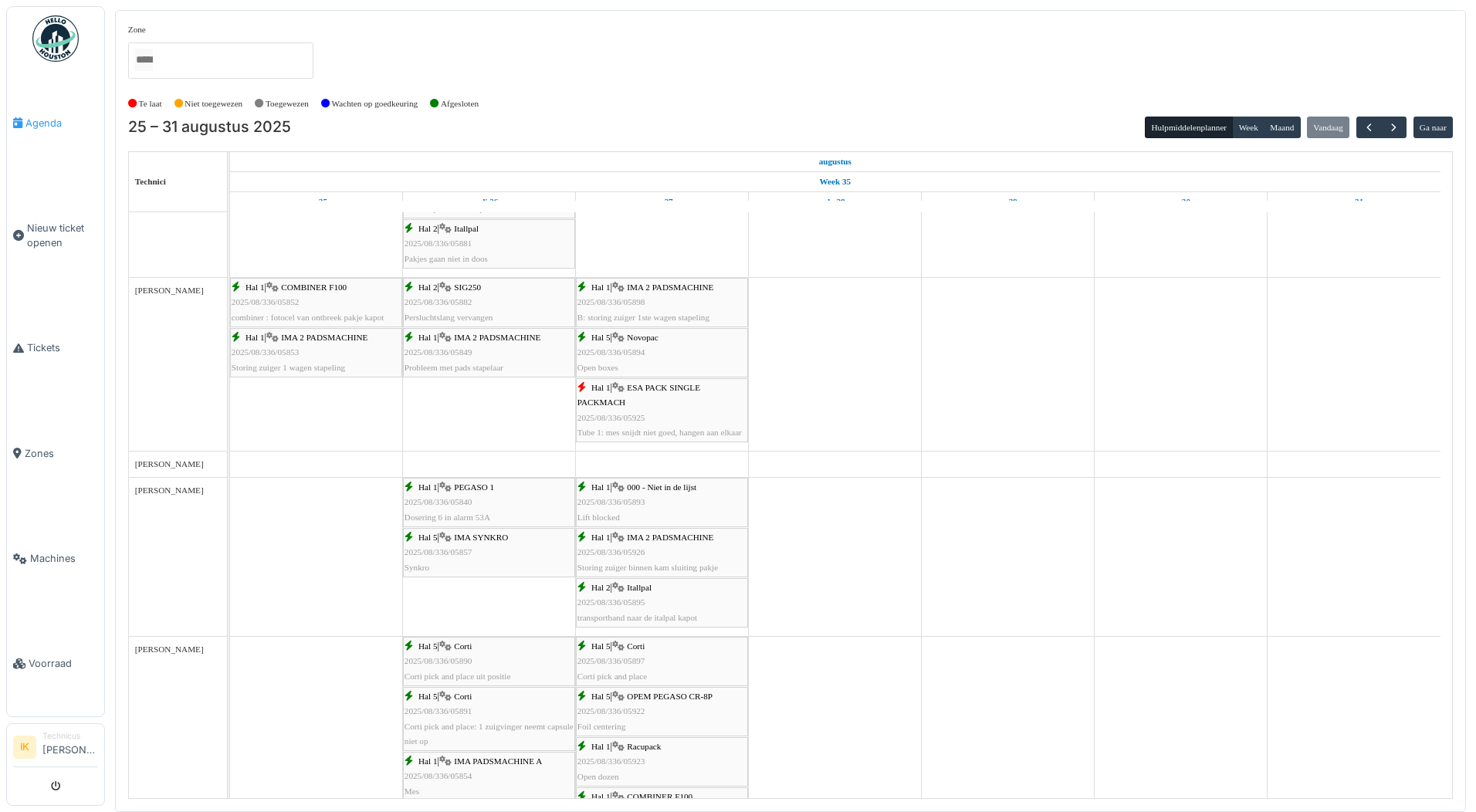
click at [41, 116] on span "Agenda" at bounding box center [61, 124] width 72 height 15
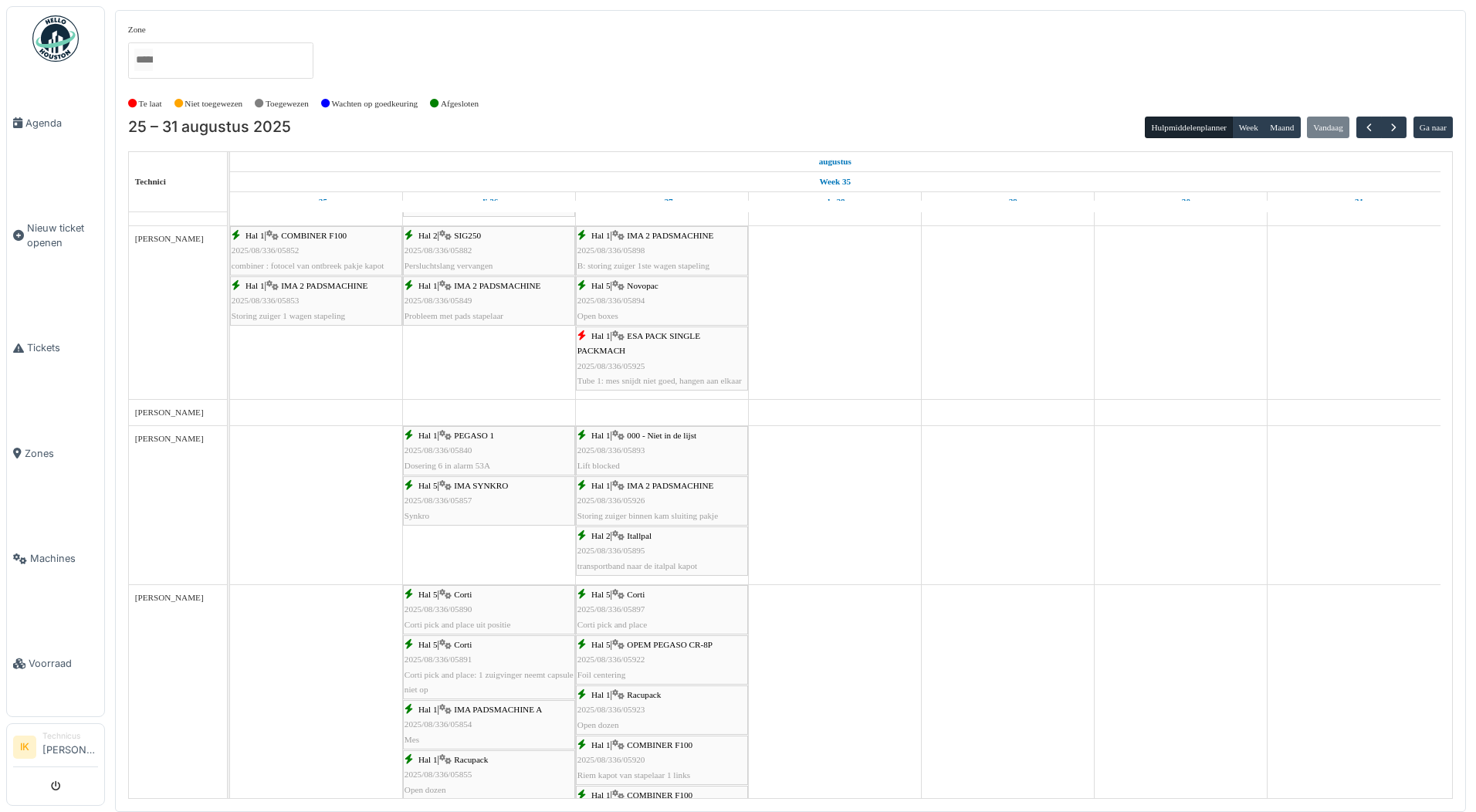
scroll to position [618, 0]
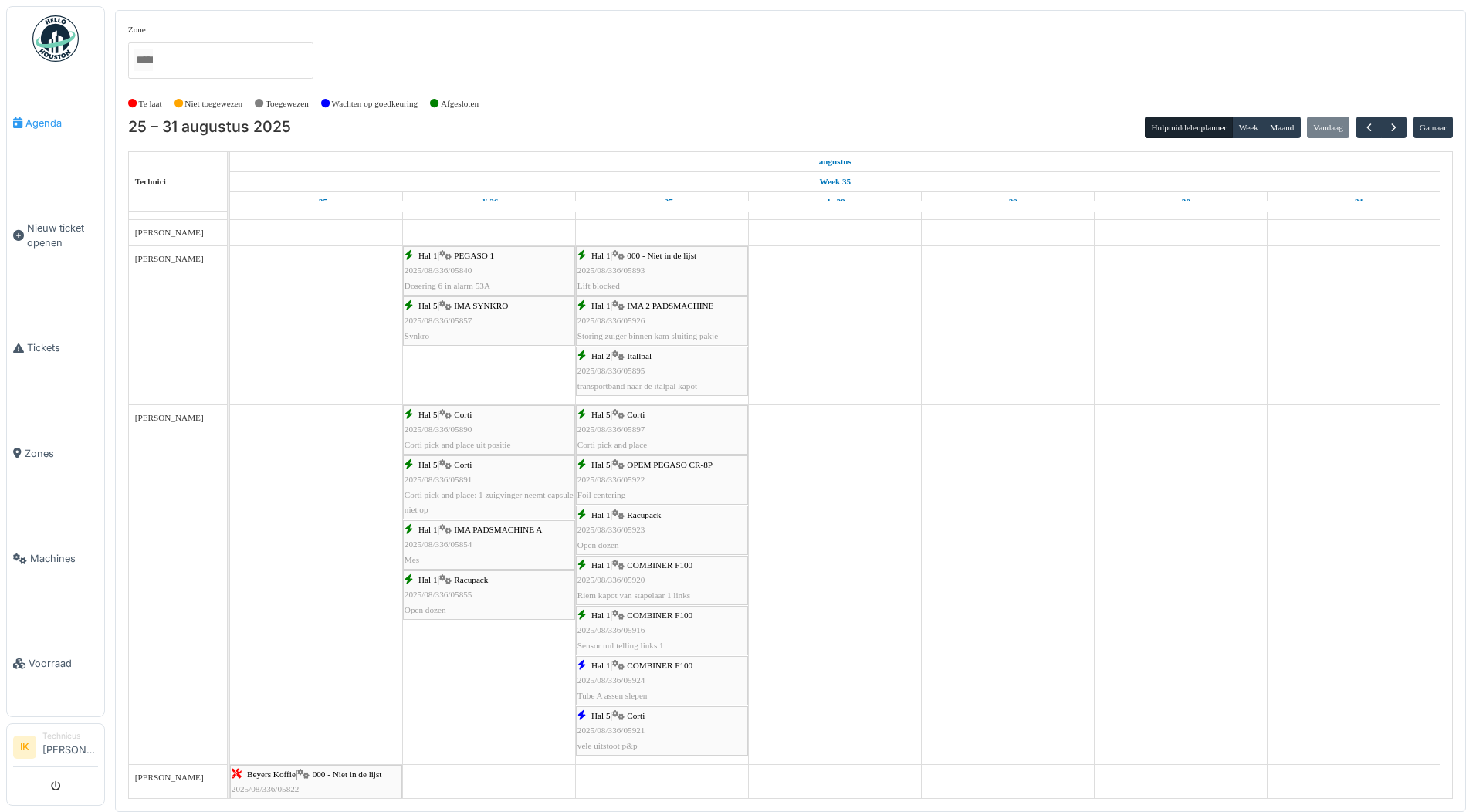
click at [36, 118] on span "Agenda" at bounding box center [61, 124] width 72 height 15
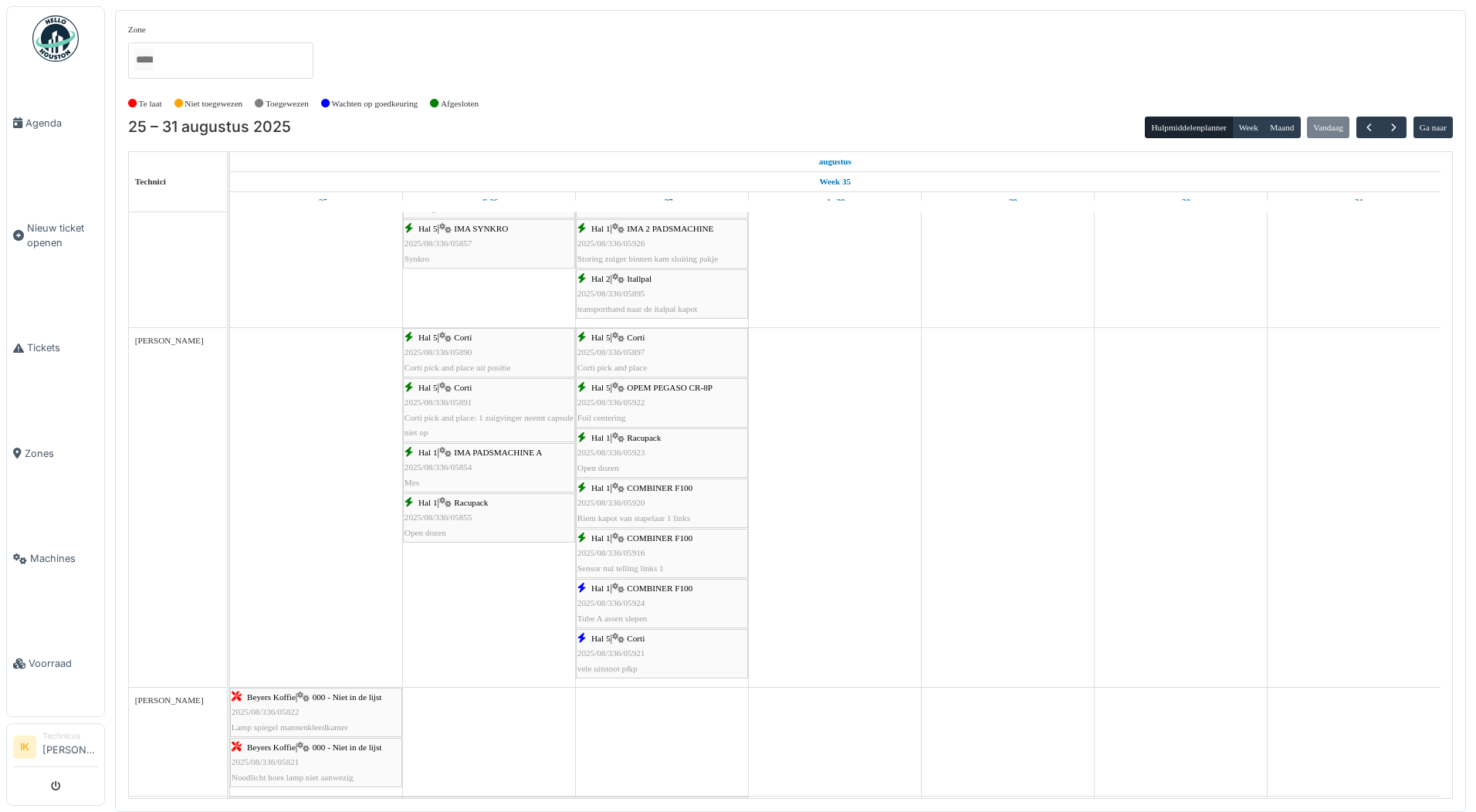
scroll to position [926, 0]
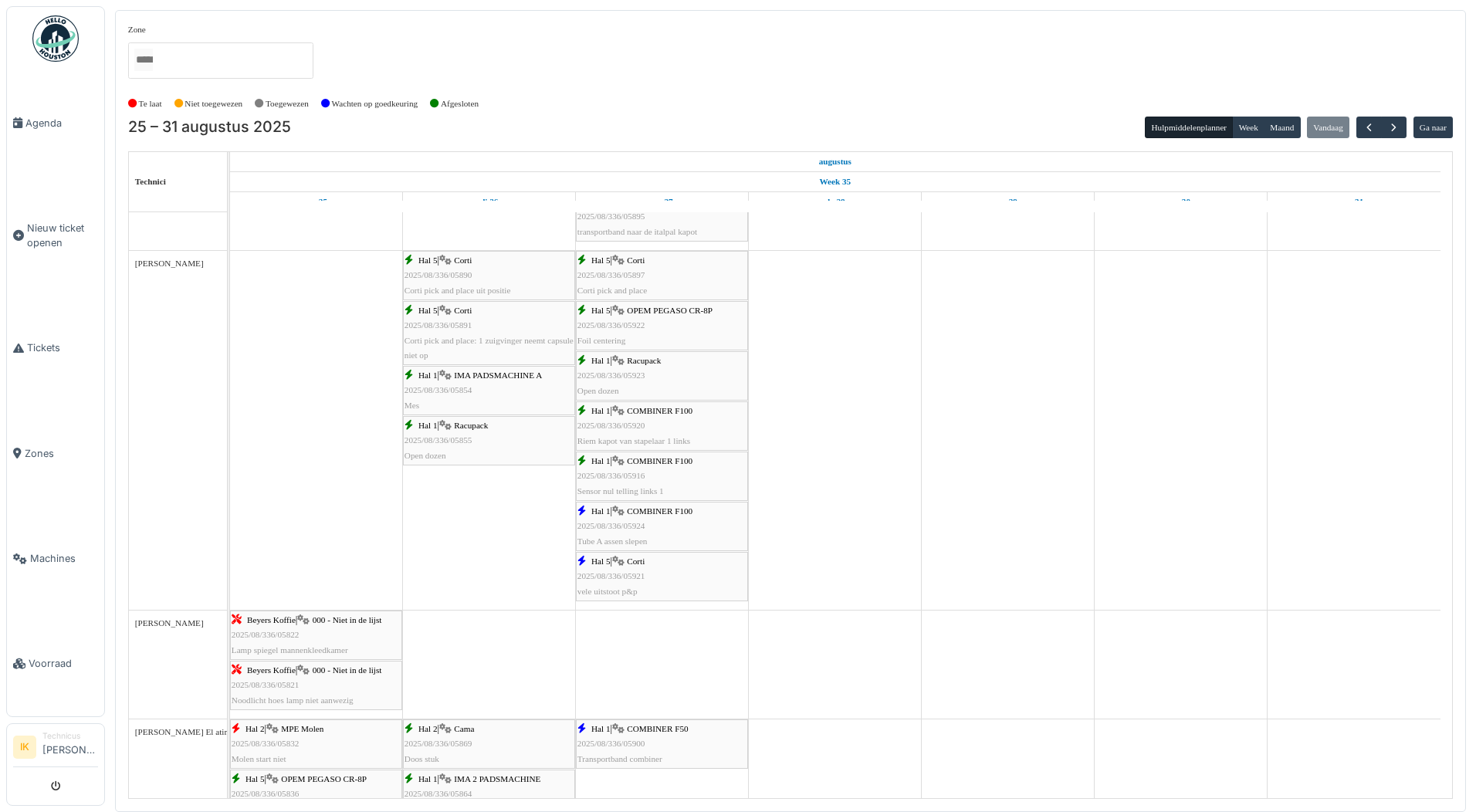
click at [640, 320] on span "2025/08/336/05922" at bounding box center [612, 325] width 68 height 9
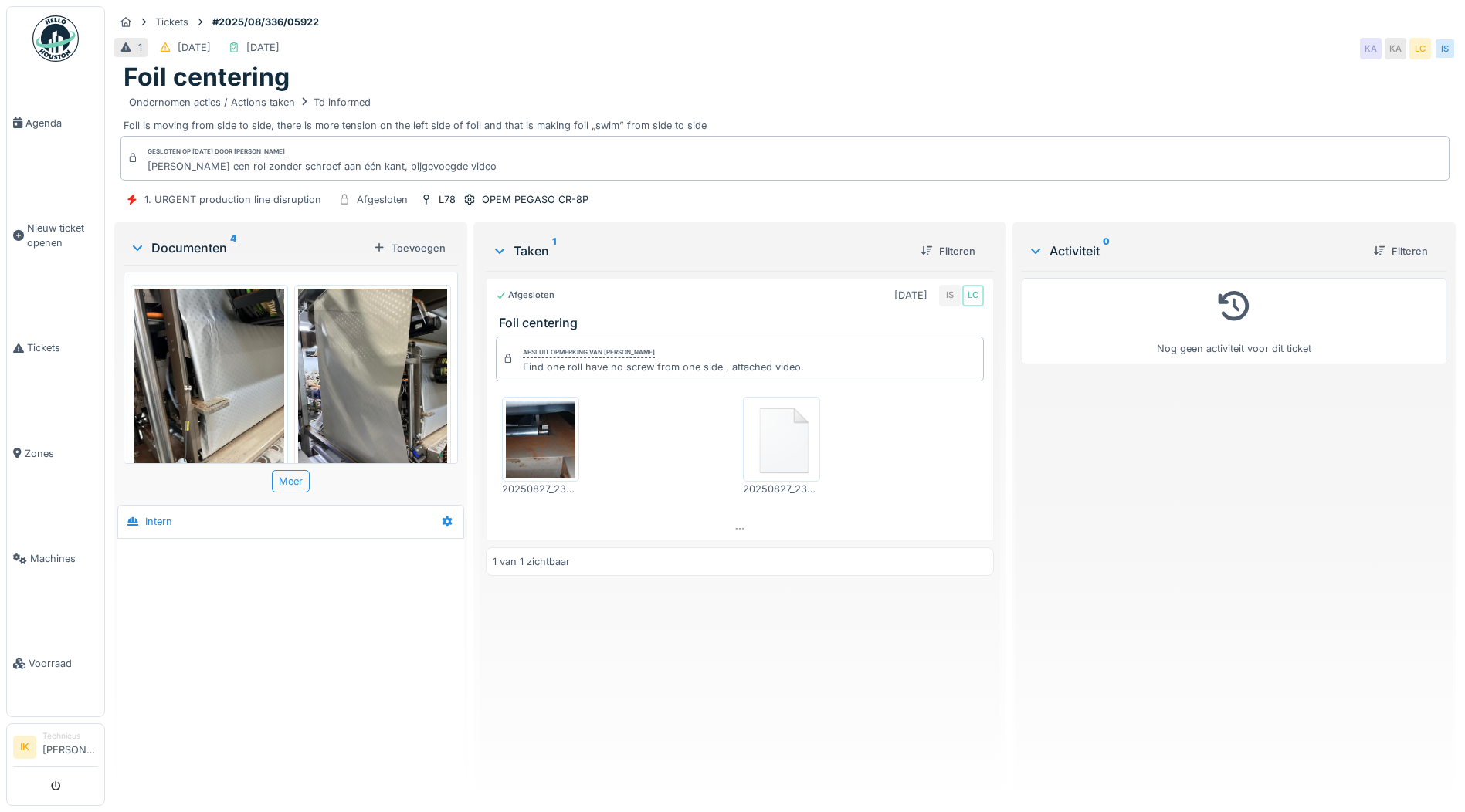
click at [551, 448] on img at bounding box center [540, 439] width 69 height 77
click at [772, 437] on img at bounding box center [781, 439] width 69 height 77
click at [791, 24] on div "Tickets #2025/08/336/05922" at bounding box center [785, 22] width 1341 height 20
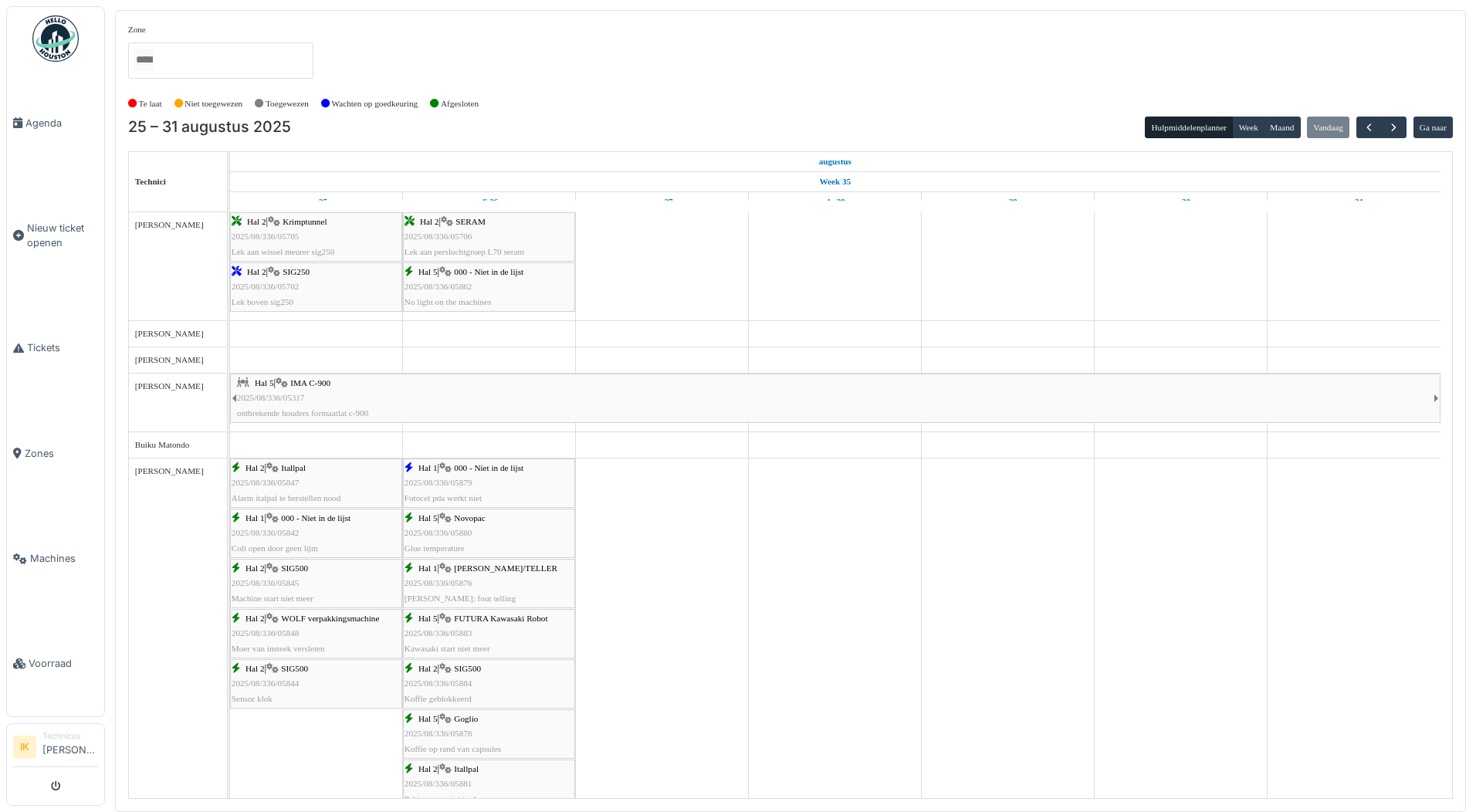
click at [40, 120] on span "Agenda" at bounding box center [61, 124] width 72 height 15
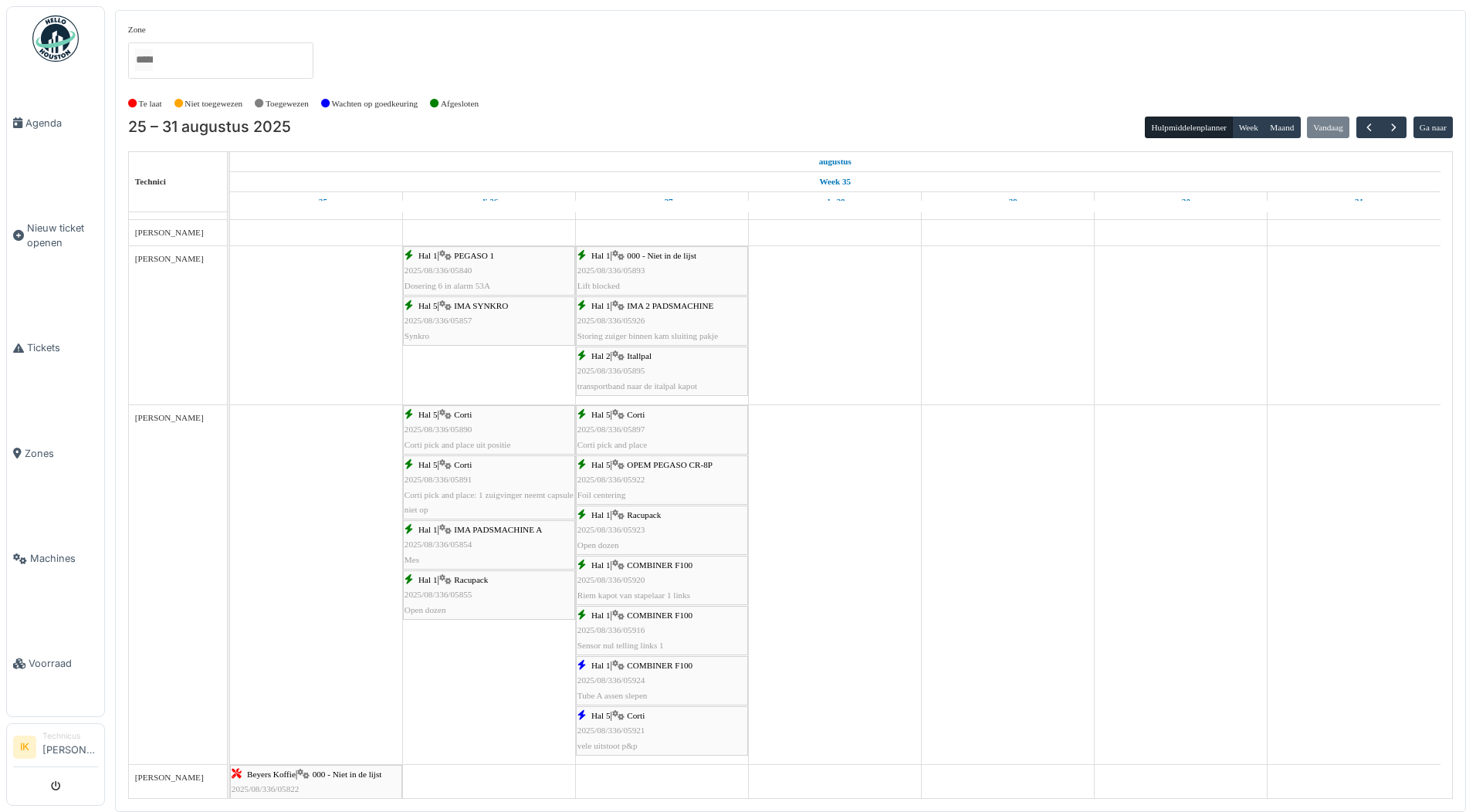
scroll to position [926, 0]
